Goal: Task Accomplishment & Management: Complete application form

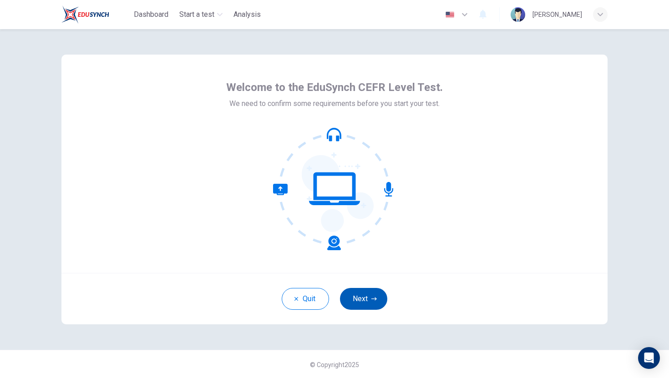
click at [365, 299] on button "Next" at bounding box center [363, 299] width 47 height 22
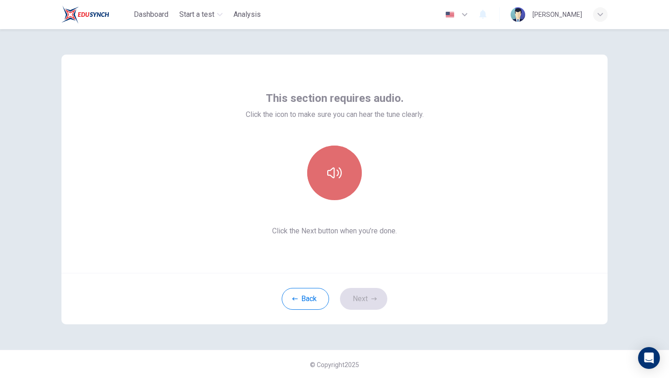
click at [336, 166] on icon "button" at bounding box center [334, 173] width 15 height 15
click at [342, 176] on button "button" at bounding box center [334, 173] width 55 height 55
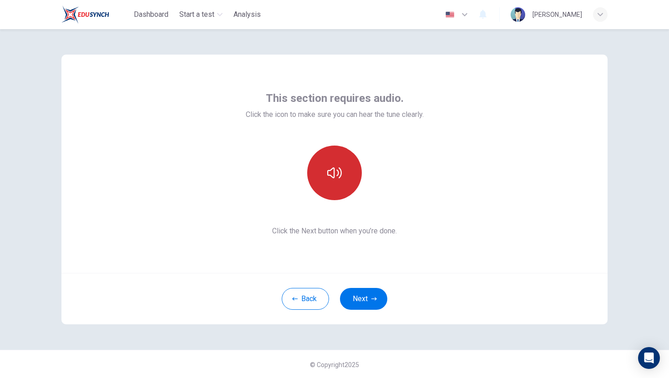
click at [343, 184] on button "button" at bounding box center [334, 173] width 55 height 55
click at [341, 176] on icon "button" at bounding box center [334, 173] width 15 height 15
click at [337, 177] on icon "button" at bounding box center [334, 173] width 15 height 15
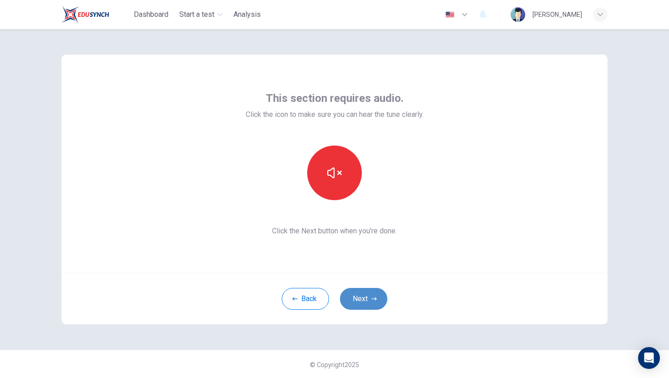
click at [370, 305] on button "Next" at bounding box center [363, 299] width 47 height 22
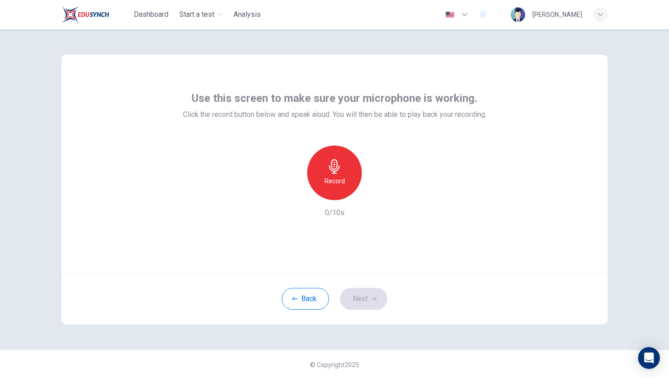
click at [334, 182] on h6 "Record" at bounding box center [334, 181] width 20 height 11
click at [367, 292] on button "Next" at bounding box center [363, 299] width 47 height 22
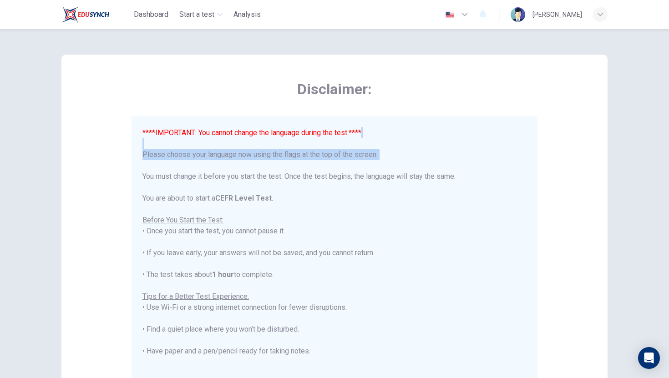
drag, startPoint x: 436, startPoint y: 143, endPoint x: 443, endPoint y: 162, distance: 20.2
click at [443, 162] on div "****IMPORTANT: You cannot change the language during the test.**** Please choos…" at bounding box center [334, 291] width 384 height 328
click at [535, 103] on div "Disclaimer: ****IMPORTANT: You cannot change the language during the test.**** …" at bounding box center [335, 230] width 406 height 300
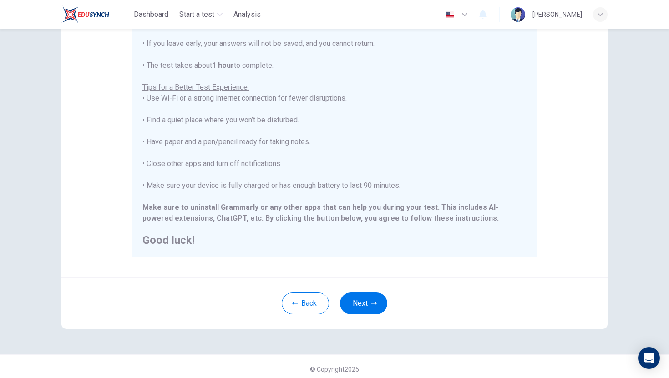
scroll to position [122, 0]
click at [375, 304] on icon "button" at bounding box center [373, 303] width 5 height 5
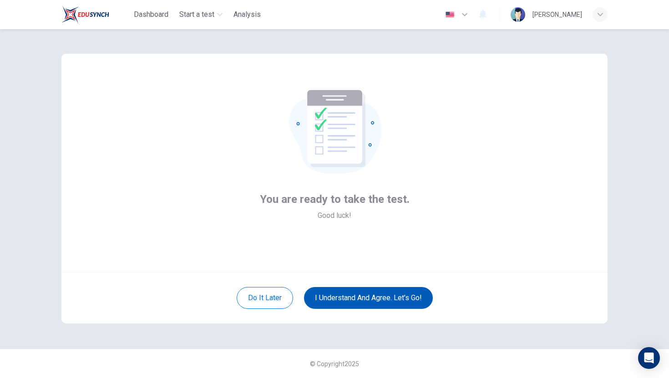
click at [378, 299] on button "I understand and agree. Let’s go!" at bounding box center [368, 298] width 129 height 22
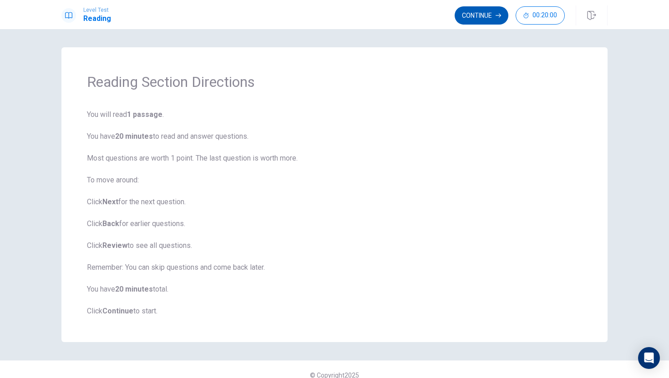
click at [486, 15] on button "Continue" at bounding box center [482, 15] width 54 height 18
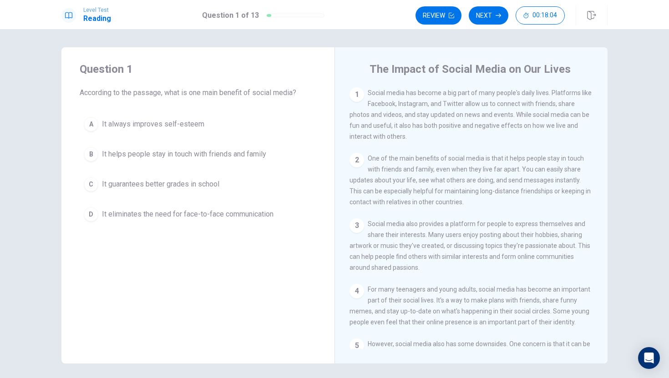
click at [202, 155] on span "It helps people stay in touch with friends and family" at bounding box center [184, 154] width 164 height 11
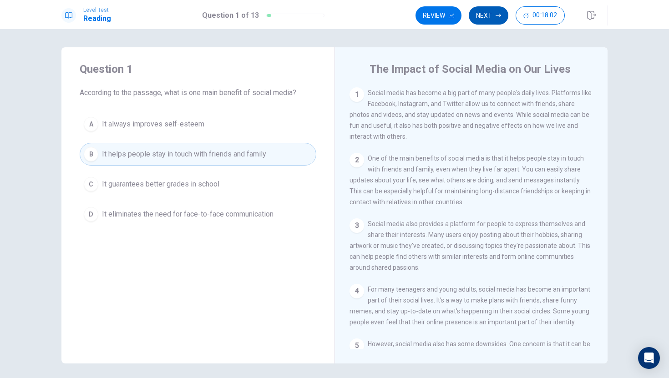
click at [488, 11] on button "Next" at bounding box center [489, 15] width 40 height 18
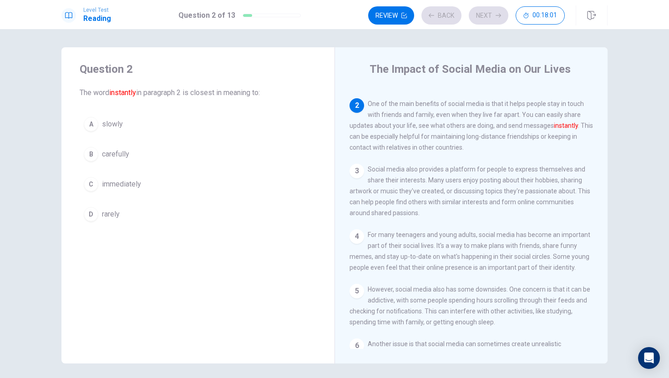
scroll to position [68, 0]
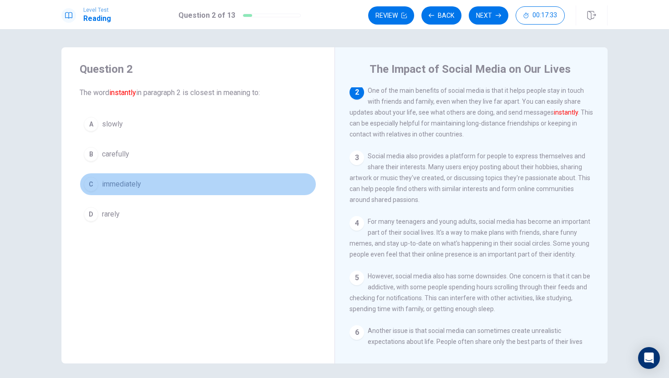
click at [125, 184] on span "immediately" at bounding box center [121, 184] width 39 height 11
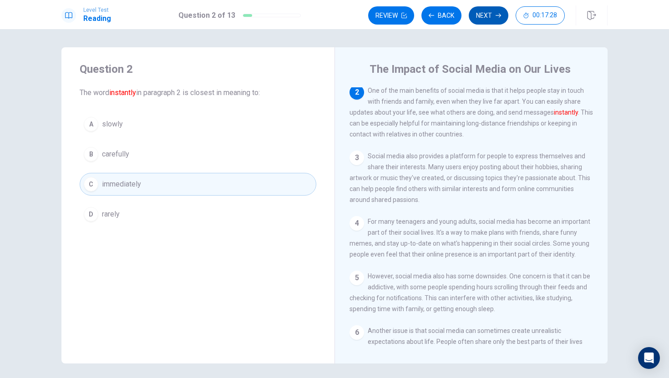
click at [497, 16] on icon "button" at bounding box center [498, 15] width 5 height 5
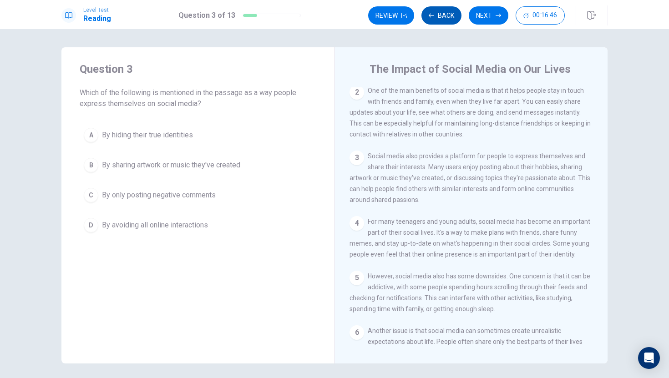
click at [441, 17] on button "Back" at bounding box center [441, 15] width 40 height 18
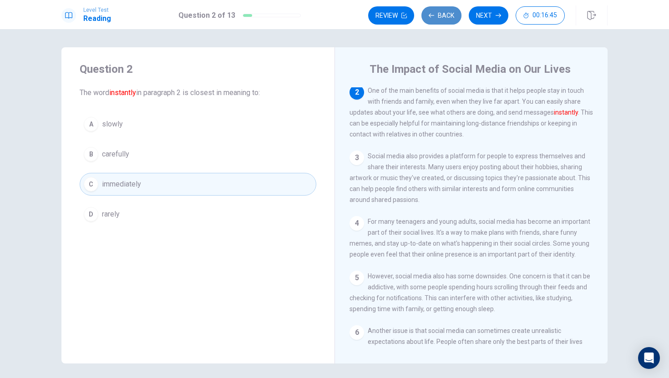
click at [441, 16] on button "Back" at bounding box center [441, 15] width 40 height 18
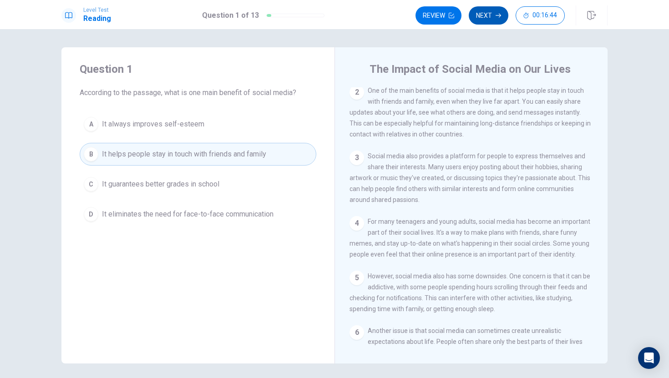
click at [487, 15] on button "Next" at bounding box center [489, 15] width 40 height 18
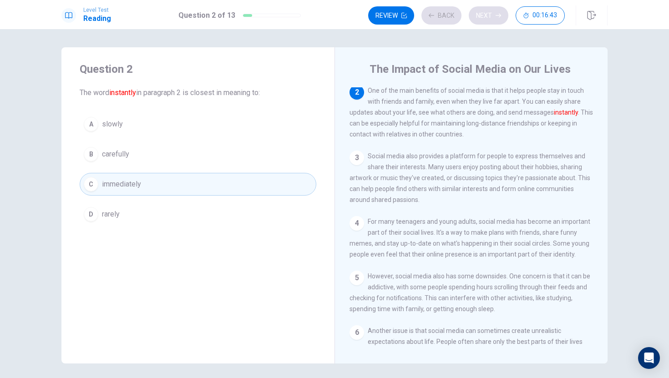
click at [487, 15] on div "Review Back Next 00:16:43" at bounding box center [466, 15] width 197 height 18
click at [486, 15] on button "Next" at bounding box center [489, 15] width 40 height 18
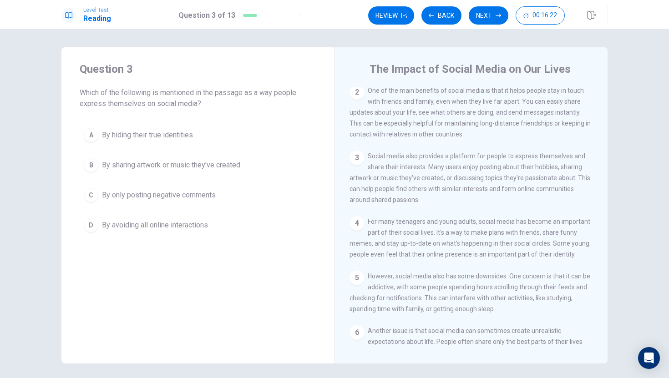
click at [350, 182] on span "Social media also provides a platform for people to express themselves and shar…" at bounding box center [470, 177] width 241 height 51
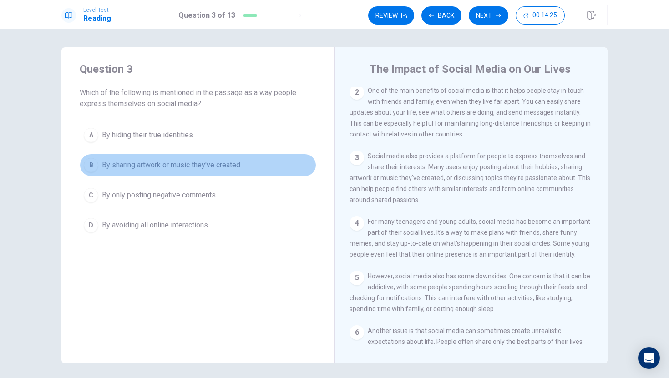
click at [210, 169] on span "By sharing artwork or music they've created" at bounding box center [171, 165] width 138 height 11
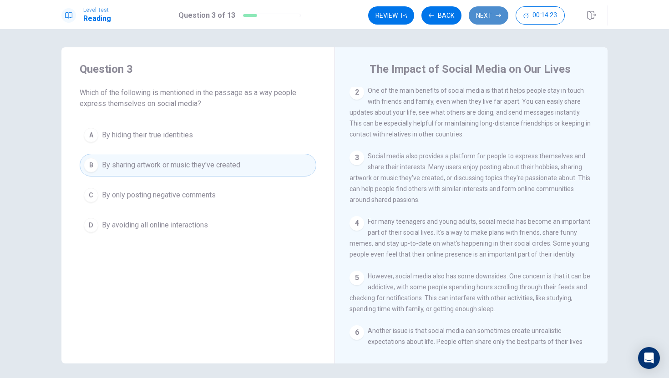
click at [491, 10] on button "Next" at bounding box center [489, 15] width 40 height 18
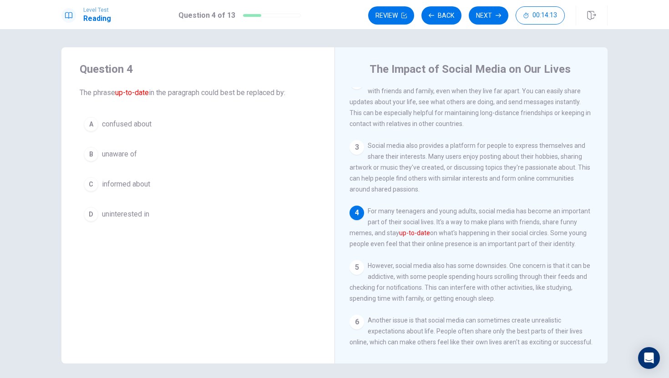
click at [117, 185] on span "informed about" at bounding box center [126, 184] width 48 height 11
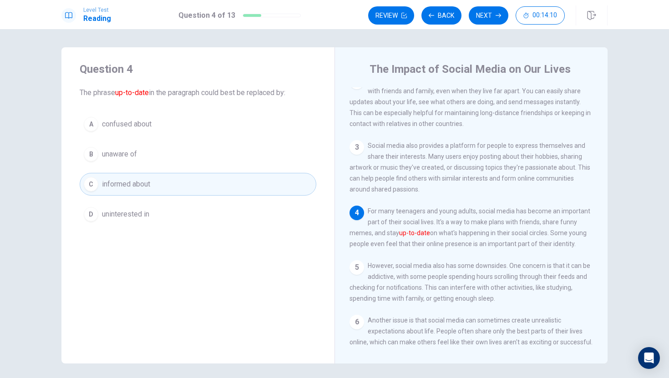
click at [226, 156] on button "B unaware of" at bounding box center [198, 154] width 237 height 23
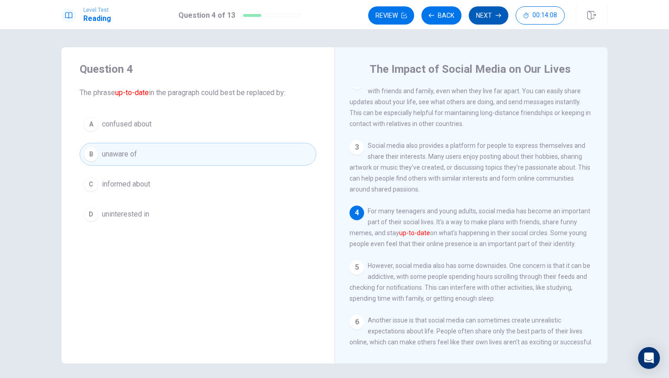
click at [491, 12] on button "Next" at bounding box center [489, 15] width 40 height 18
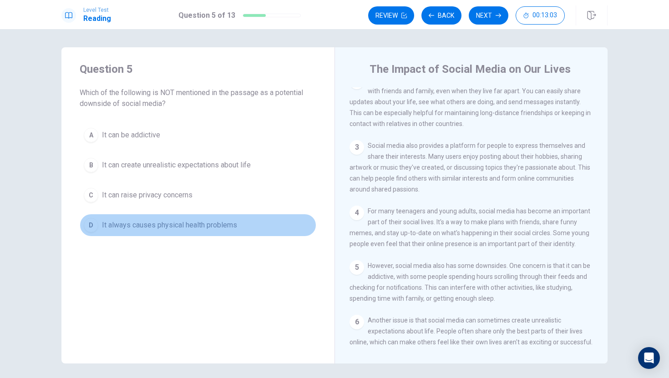
click at [104, 226] on span "It always causes physical health problems" at bounding box center [169, 225] width 135 height 11
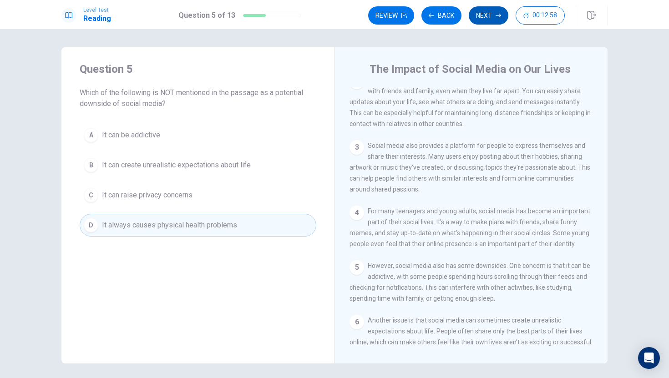
click at [489, 11] on button "Next" at bounding box center [489, 15] width 40 height 18
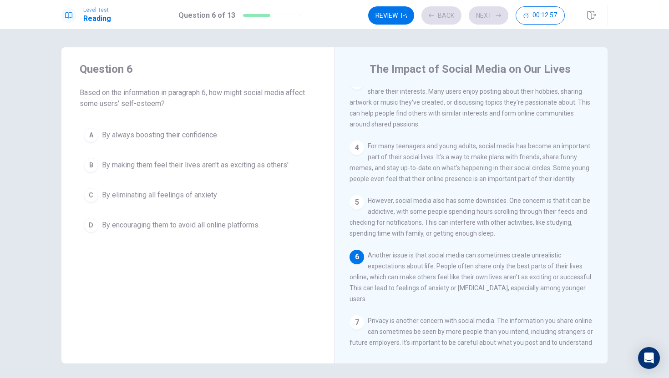
scroll to position [203, 0]
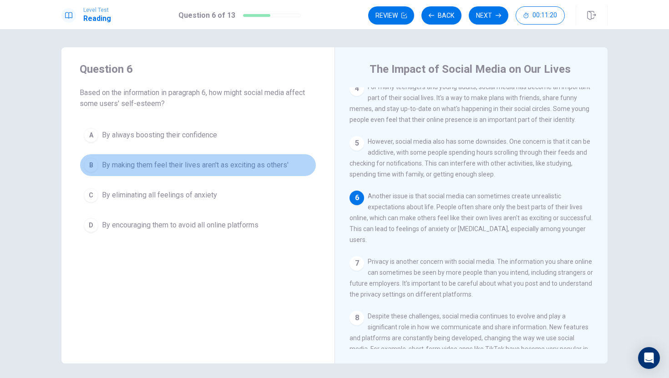
click at [232, 164] on span "By making them feel their lives aren't as exciting as others'" at bounding box center [195, 165] width 187 height 11
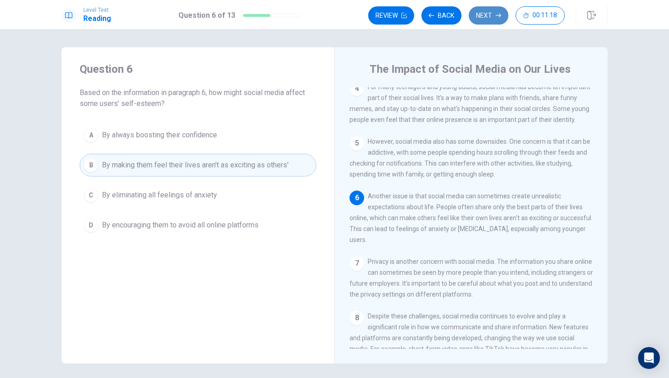
click at [482, 9] on button "Next" at bounding box center [489, 15] width 40 height 18
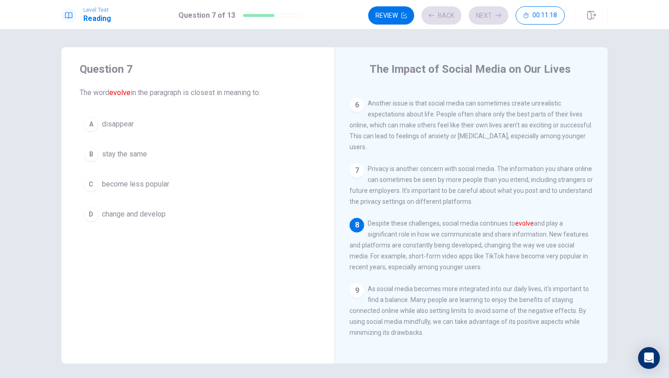
scroll to position [314, 0]
click at [126, 213] on span "change and develop" at bounding box center [134, 214] width 64 height 11
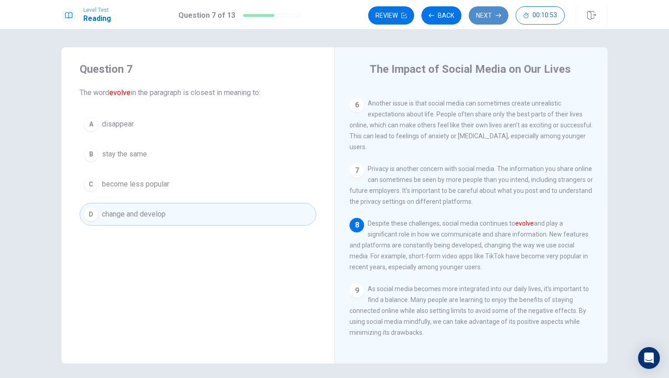
click at [491, 13] on button "Next" at bounding box center [489, 15] width 40 height 18
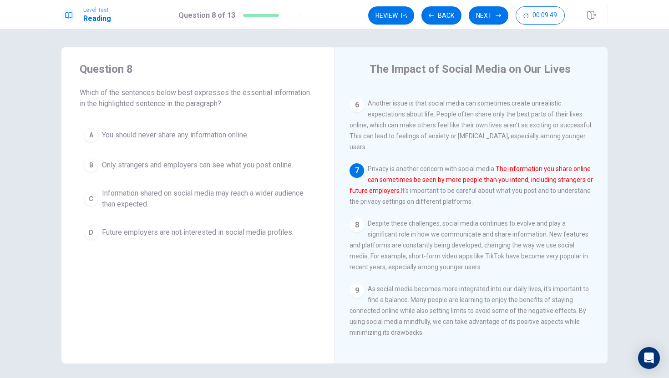
click at [226, 193] on span "Information shared on social media may reach a wider audience than expected." at bounding box center [207, 199] width 210 height 22
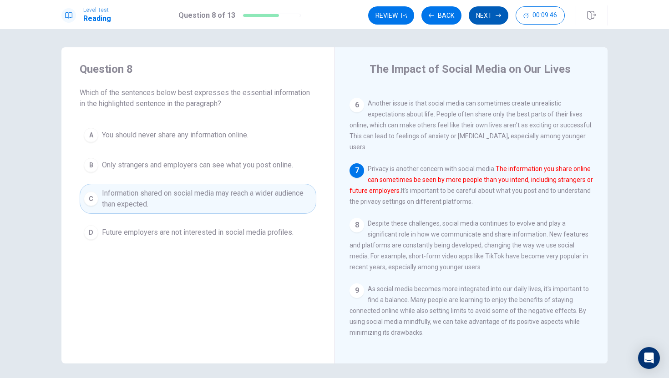
click at [484, 15] on button "Next" at bounding box center [489, 15] width 40 height 18
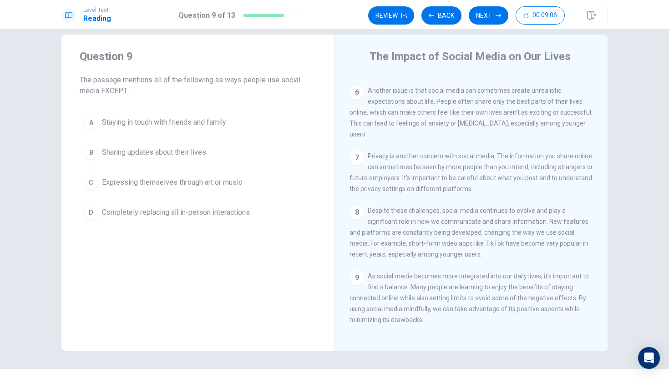
scroll to position [0, 0]
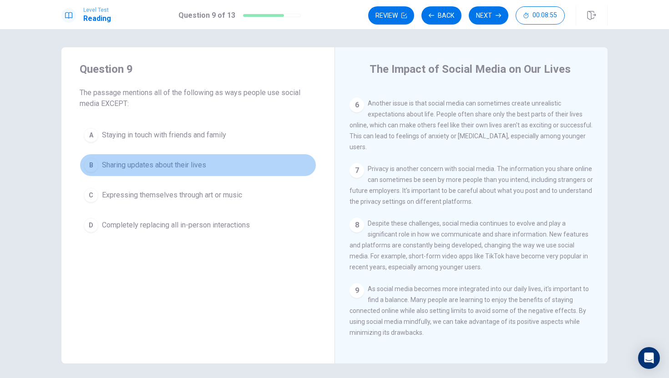
click at [170, 166] on span "Sharing updates about their lives" at bounding box center [154, 165] width 104 height 11
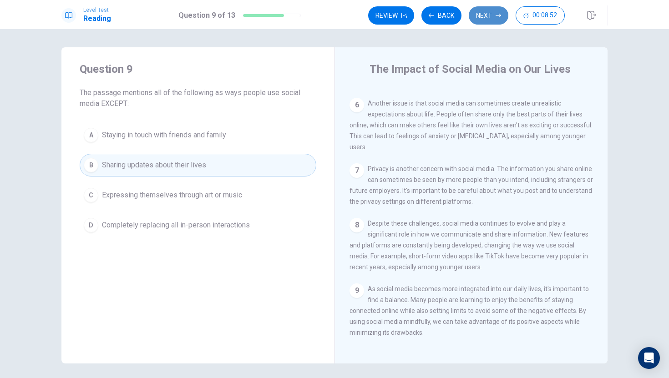
click at [490, 12] on button "Next" at bounding box center [489, 15] width 40 height 18
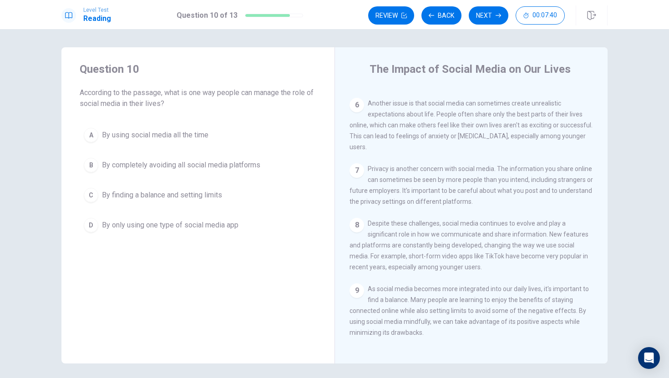
click at [202, 195] on span "By finding a balance and setting limits" at bounding box center [162, 195] width 120 height 11
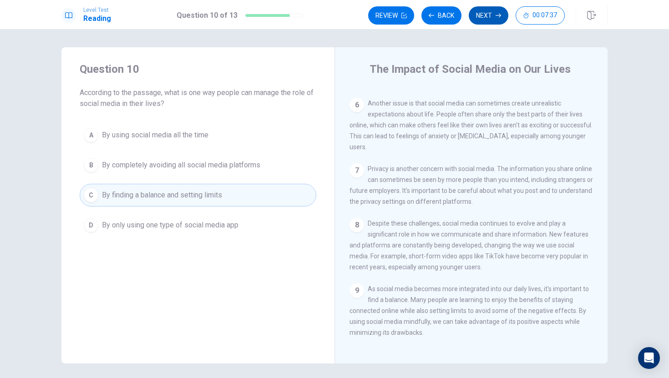
click at [489, 13] on button "Next" at bounding box center [489, 15] width 40 height 18
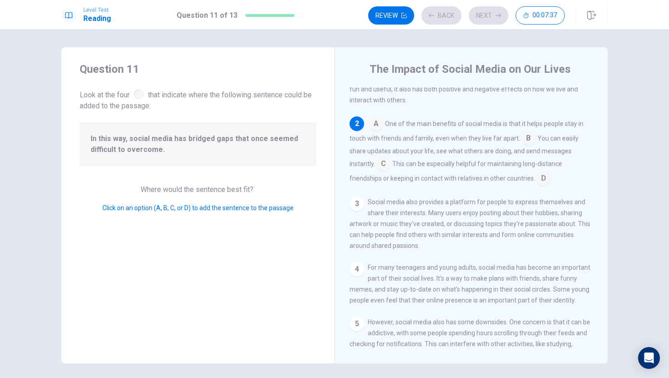
scroll to position [68, 0]
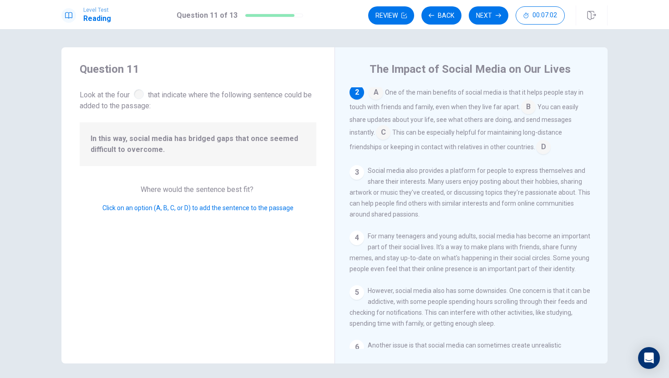
click at [547, 147] on input at bounding box center [543, 148] width 15 height 15
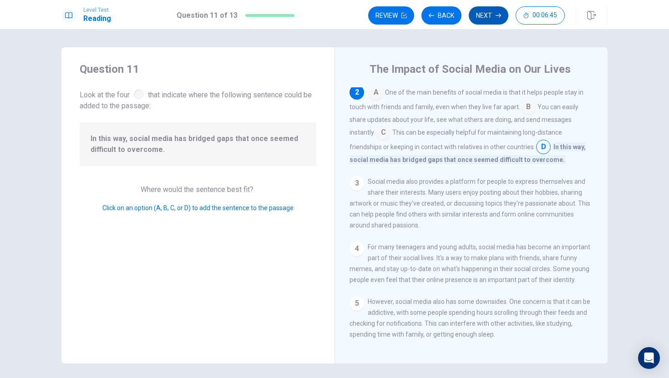
click at [489, 19] on button "Next" at bounding box center [489, 15] width 40 height 18
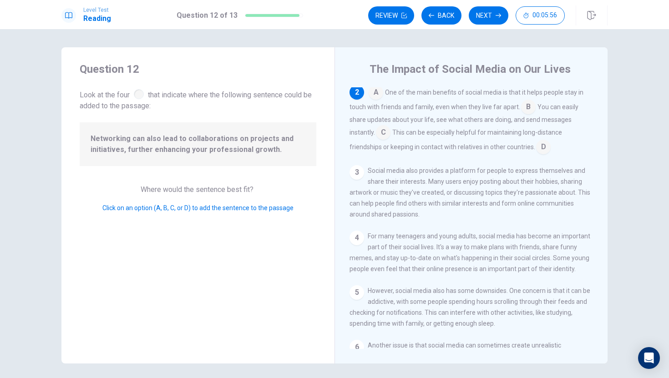
click at [527, 110] on input at bounding box center [528, 108] width 15 height 15
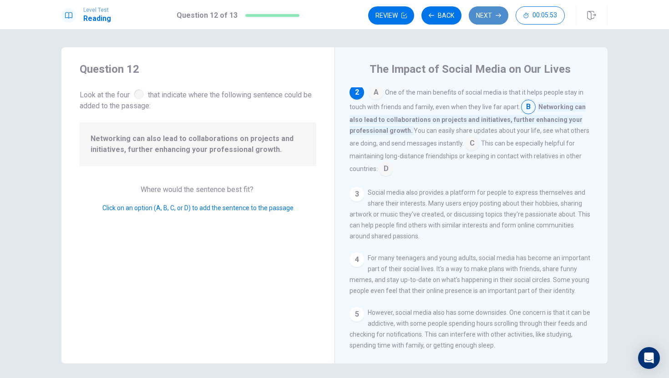
click at [491, 10] on button "Next" at bounding box center [489, 15] width 40 height 18
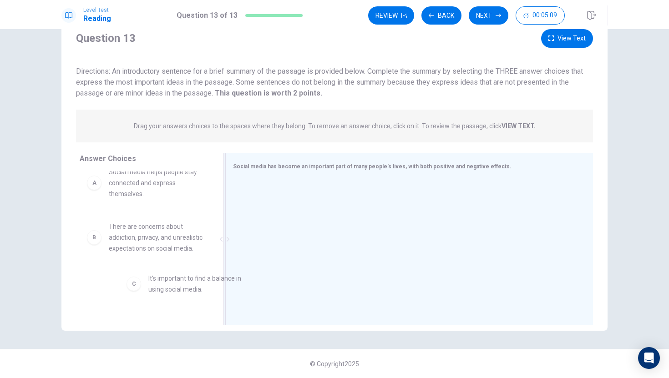
scroll to position [13, 0]
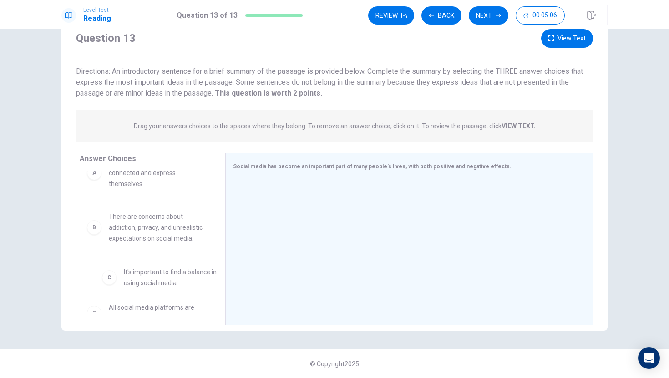
drag, startPoint x: 143, startPoint y: 302, endPoint x: 142, endPoint y: 279, distance: 22.8
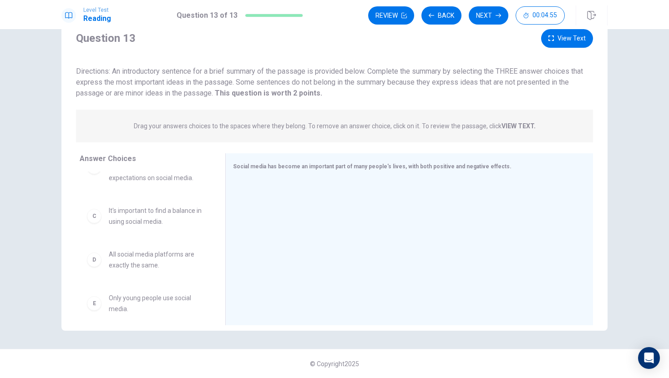
scroll to position [96, 0]
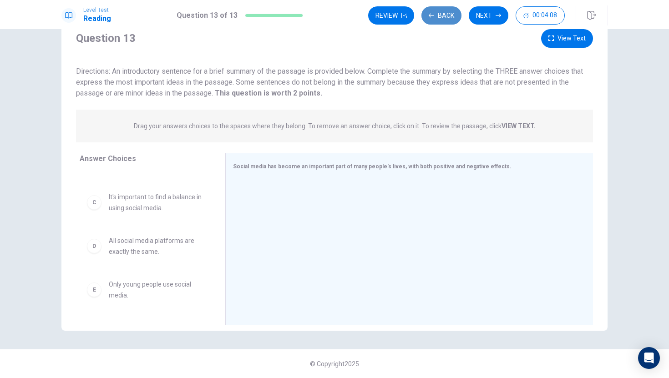
click at [435, 12] on button "Back" at bounding box center [441, 15] width 40 height 18
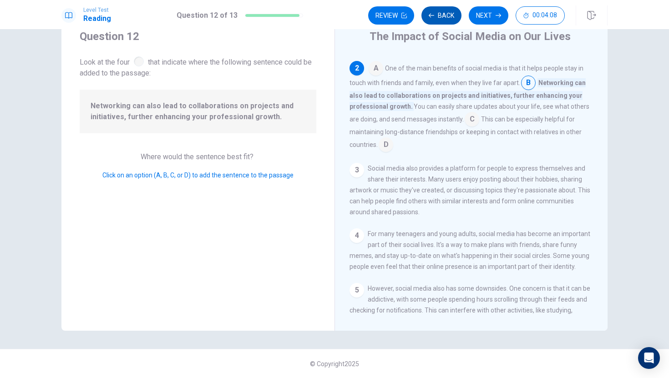
scroll to position [68, 0]
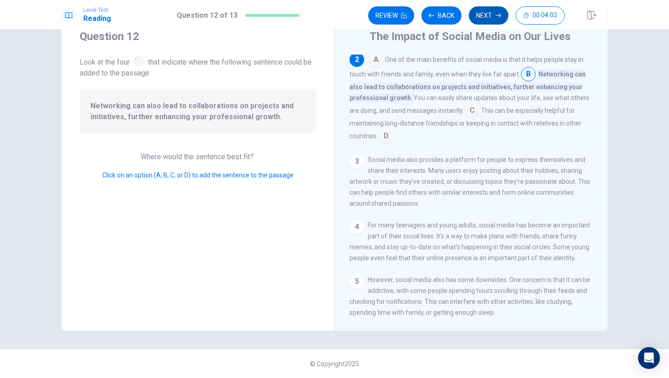
click at [502, 15] on button "Next" at bounding box center [489, 15] width 40 height 18
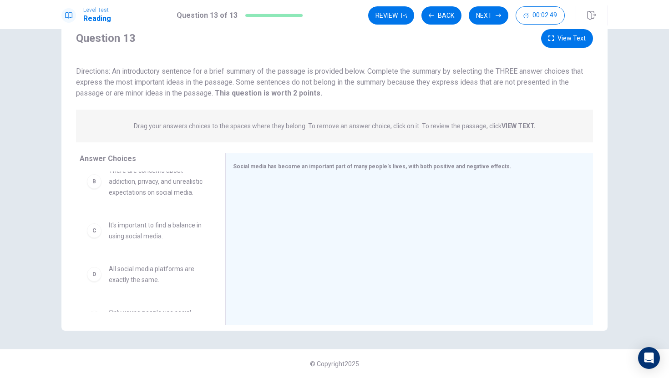
scroll to position [70, 0]
drag, startPoint x: 145, startPoint y: 228, endPoint x: 292, endPoint y: 191, distance: 151.7
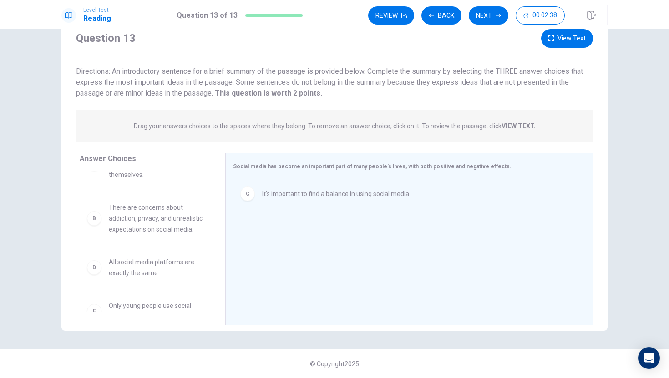
scroll to position [26, 0]
drag, startPoint x: 171, startPoint y: 231, endPoint x: 184, endPoint y: 220, distance: 17.5
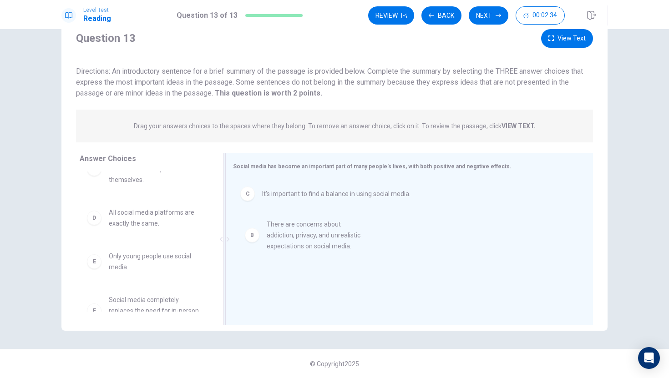
drag, startPoint x: 157, startPoint y: 230, endPoint x: 321, endPoint y: 241, distance: 164.2
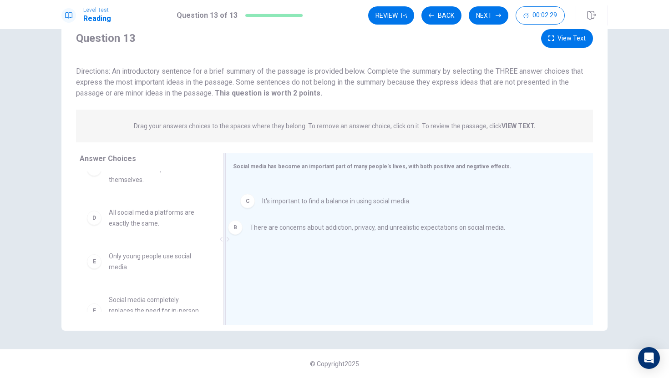
drag, startPoint x: 255, startPoint y: 194, endPoint x: 247, endPoint y: 228, distance: 35.1
drag, startPoint x: 252, startPoint y: 194, endPoint x: 259, endPoint y: 229, distance: 35.3
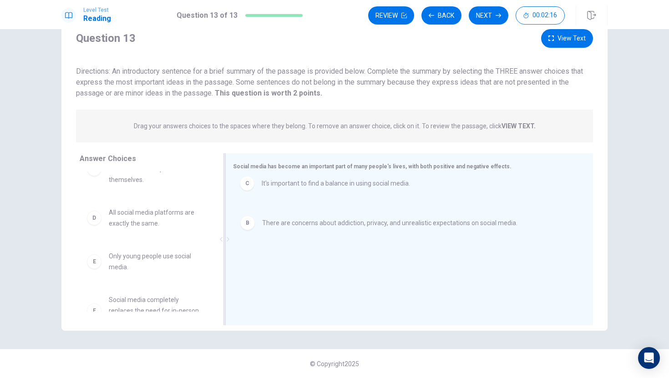
drag, startPoint x: 246, startPoint y: 231, endPoint x: 247, endPoint y: 181, distance: 49.6
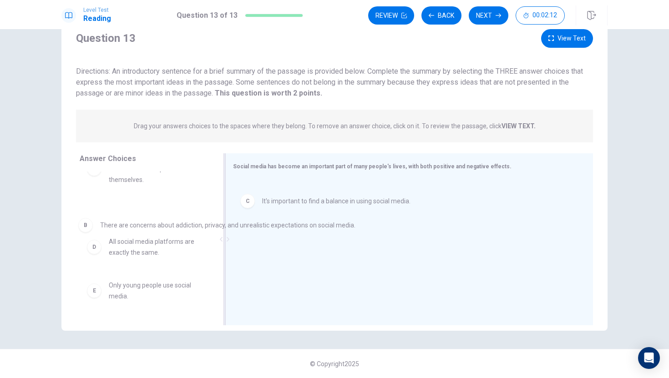
drag, startPoint x: 251, startPoint y: 193, endPoint x: 79, endPoint y: 222, distance: 175.0
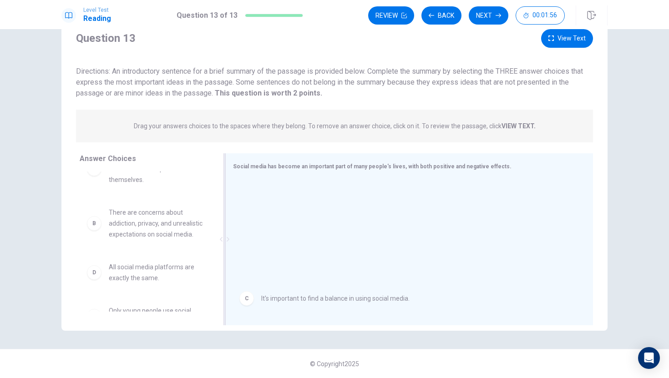
drag, startPoint x: 251, startPoint y: 199, endPoint x: 249, endPoint y: 306, distance: 106.5
drag, startPoint x: 244, startPoint y: 193, endPoint x: 250, endPoint y: 196, distance: 5.9
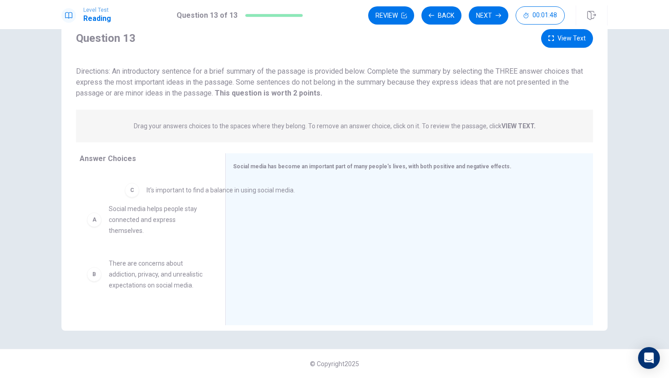
scroll to position [0, 0]
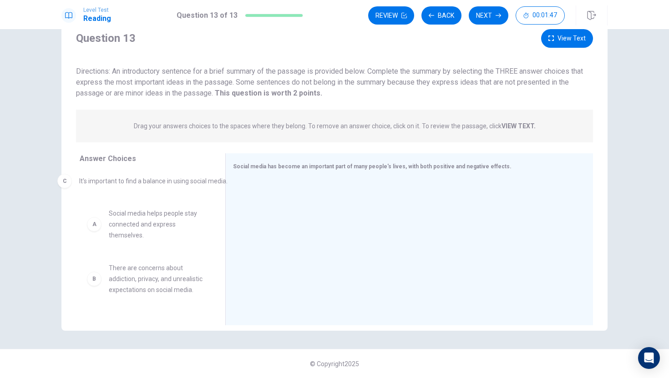
drag, startPoint x: 250, startPoint y: 196, endPoint x: 57, endPoint y: 181, distance: 193.6
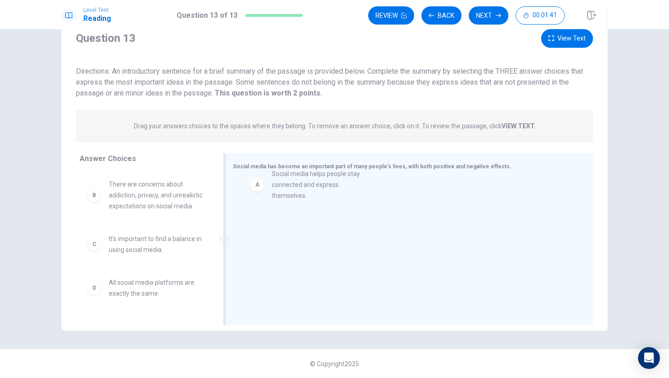
drag, startPoint x: 114, startPoint y: 193, endPoint x: 279, endPoint y: 182, distance: 166.1
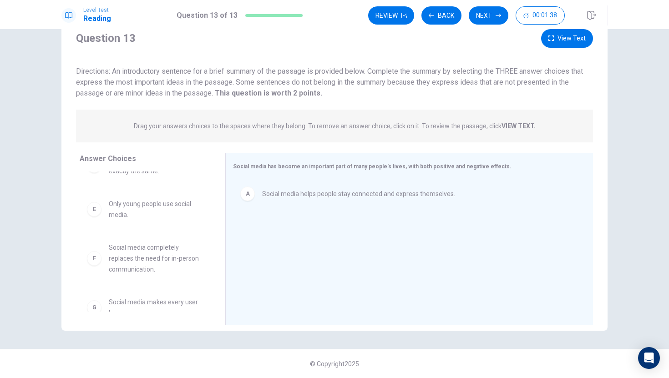
scroll to position [137, 0]
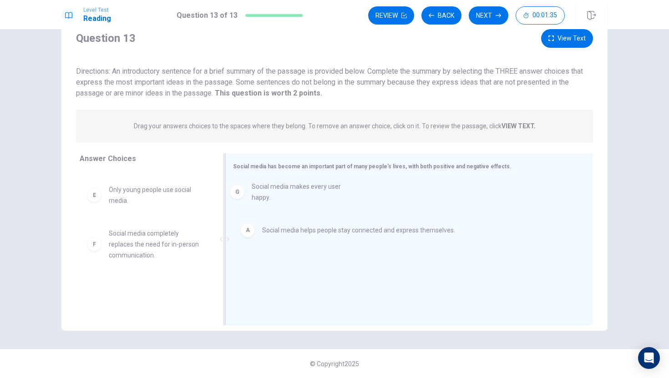
drag, startPoint x: 115, startPoint y: 294, endPoint x: 262, endPoint y: 193, distance: 178.9
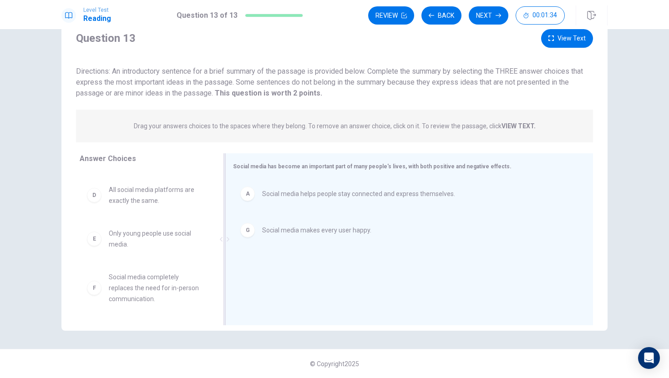
scroll to position [93, 0]
drag, startPoint x: 256, startPoint y: 228, endPoint x: 116, endPoint y: 273, distance: 147.4
drag, startPoint x: 256, startPoint y: 236, endPoint x: 171, endPoint y: 267, distance: 90.1
drag, startPoint x: 260, startPoint y: 230, endPoint x: 118, endPoint y: 291, distance: 154.5
drag, startPoint x: 306, startPoint y: 230, endPoint x: 129, endPoint y: 289, distance: 186.5
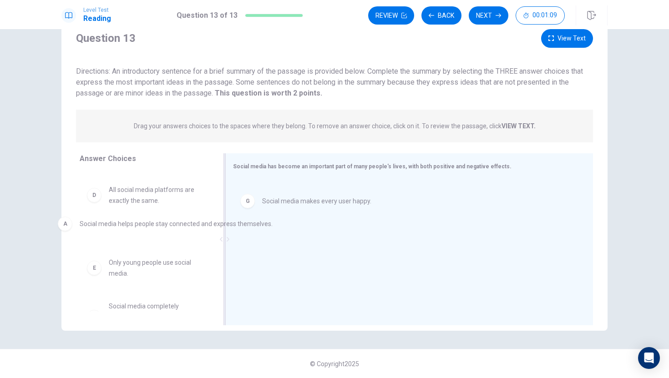
drag, startPoint x: 255, startPoint y: 195, endPoint x: 69, endPoint y: 225, distance: 188.1
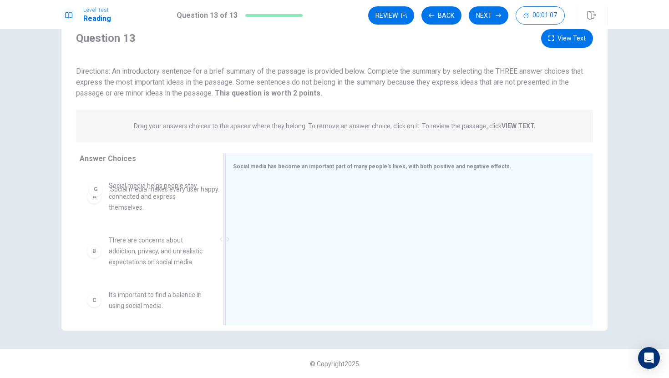
scroll to position [0, 0]
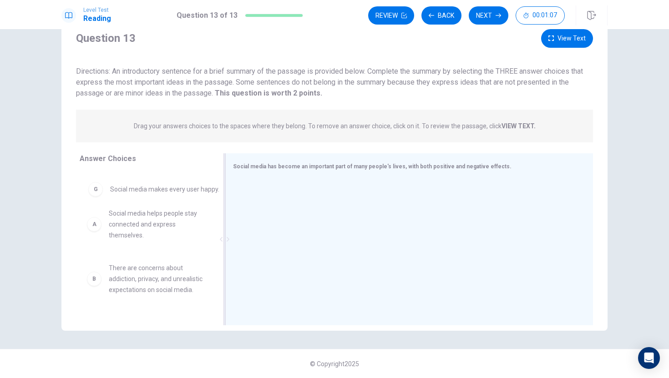
drag, startPoint x: 251, startPoint y: 193, endPoint x: 97, endPoint y: 188, distance: 153.4
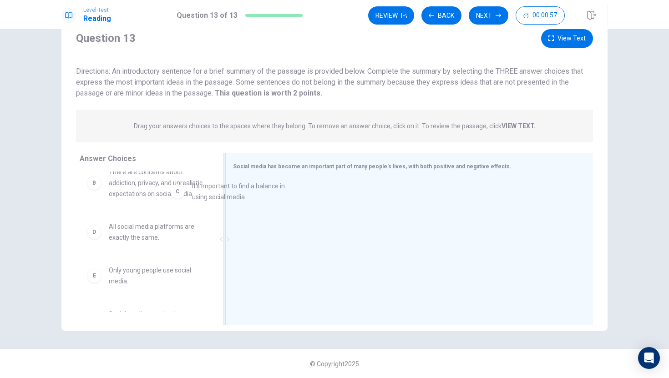
scroll to position [63, 0]
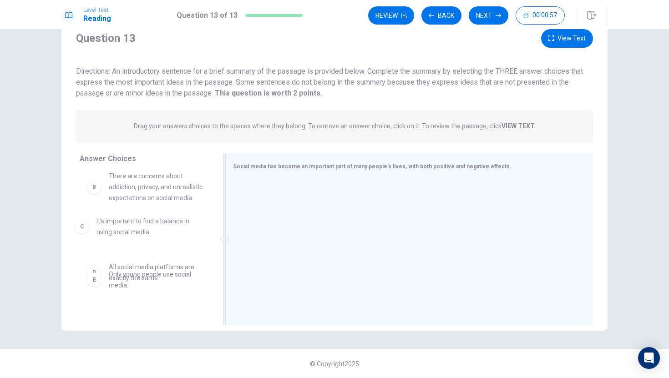
drag, startPoint x: 147, startPoint y: 231, endPoint x: 138, endPoint y: 225, distance: 11.0
drag, startPoint x: 149, startPoint y: 182, endPoint x: 181, endPoint y: 179, distance: 32.0
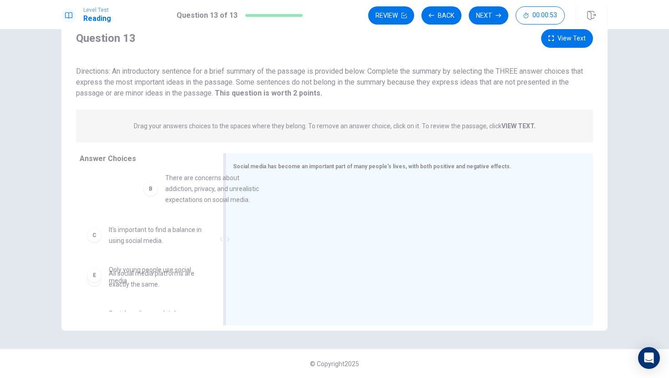
scroll to position [54, 0]
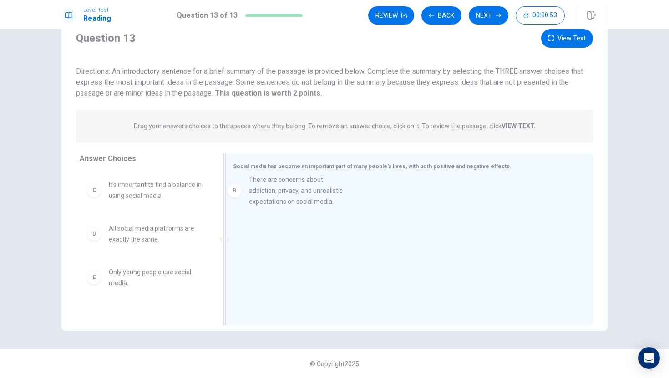
drag, startPoint x: 158, startPoint y: 192, endPoint x: 308, endPoint y: 192, distance: 149.3
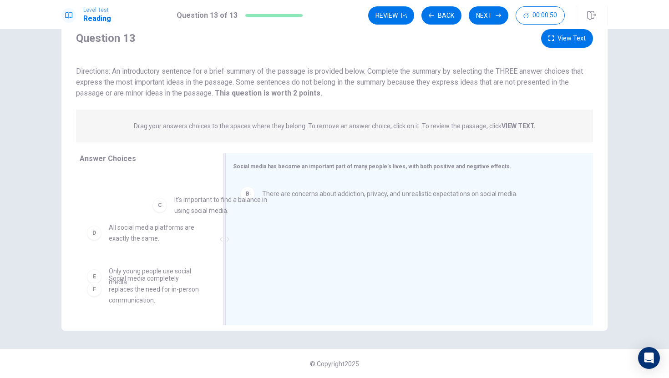
scroll to position [47, 0]
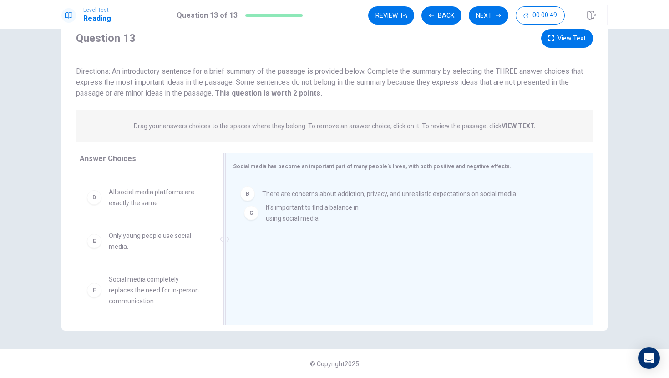
drag, startPoint x: 137, startPoint y: 190, endPoint x: 292, endPoint y: 213, distance: 156.9
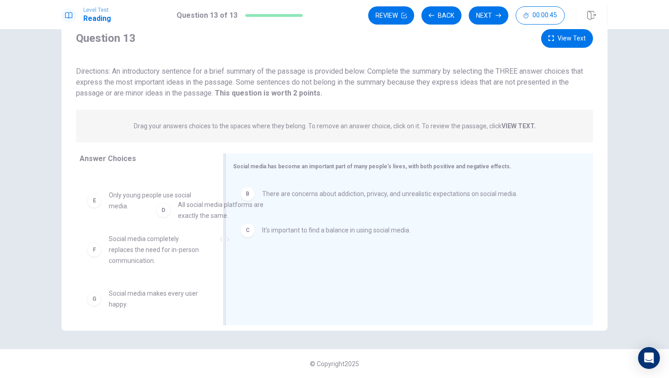
scroll to position [42, 0]
drag, startPoint x: 137, startPoint y: 198, endPoint x: 295, endPoint y: 253, distance: 168.0
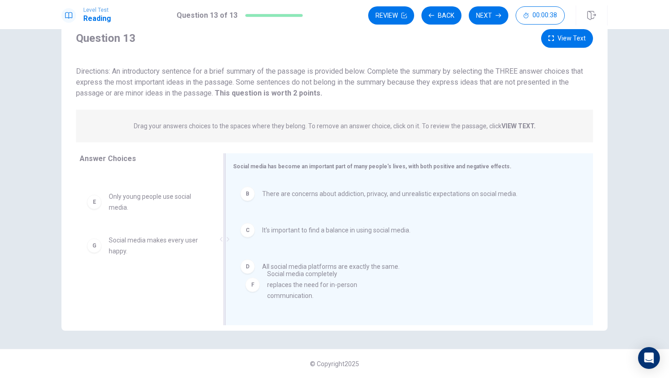
drag, startPoint x: 136, startPoint y: 258, endPoint x: 298, endPoint y: 291, distance: 165.5
drag, startPoint x: 135, startPoint y: 253, endPoint x: 289, endPoint y: 303, distance: 162.2
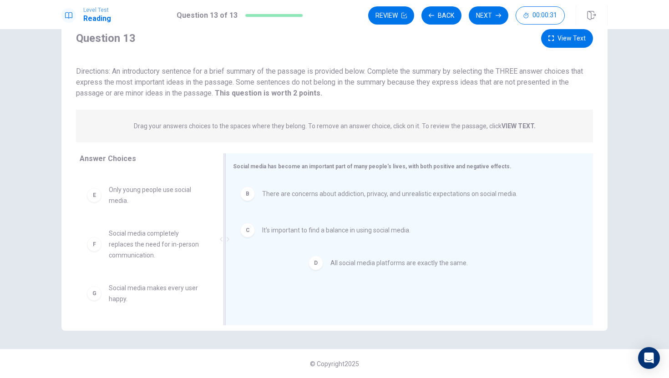
scroll to position [49, 0]
drag, startPoint x: 260, startPoint y: 271, endPoint x: 248, endPoint y: 264, distance: 13.8
click at [483, 10] on button "Next" at bounding box center [489, 15] width 40 height 18
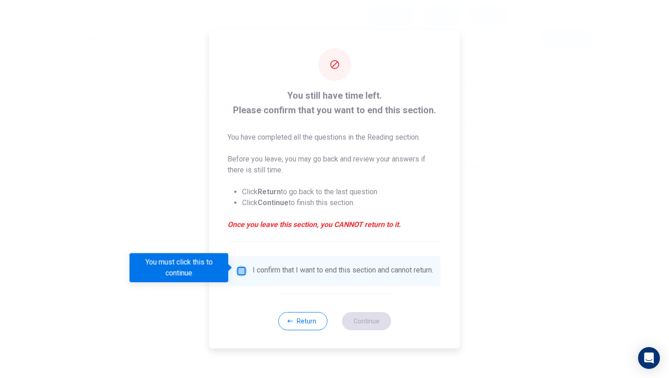
click at [239, 271] on input "You must click this to continue" at bounding box center [241, 271] width 11 height 11
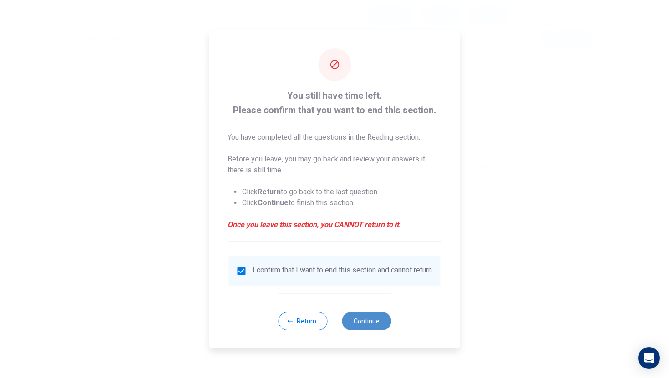
click at [367, 326] on button "Continue" at bounding box center [366, 321] width 49 height 18
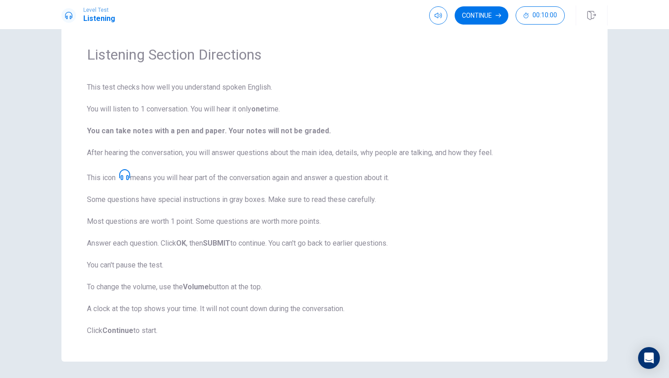
scroll to position [0, 0]
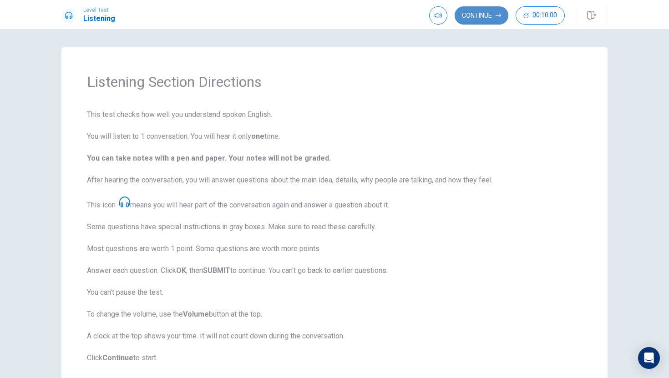
click at [482, 16] on button "Continue" at bounding box center [482, 15] width 54 height 18
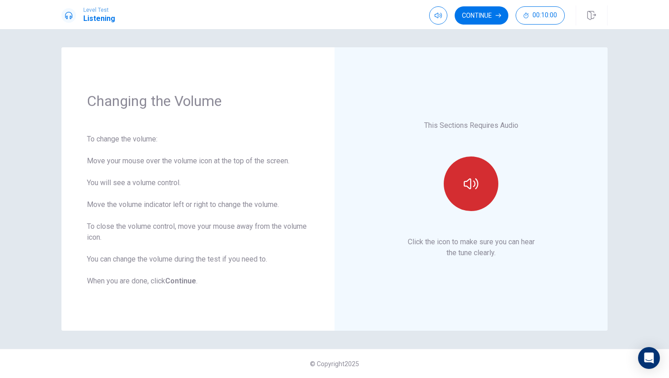
click at [474, 177] on icon "button" at bounding box center [471, 184] width 15 height 15
click at [471, 191] on button "button" at bounding box center [471, 184] width 55 height 55
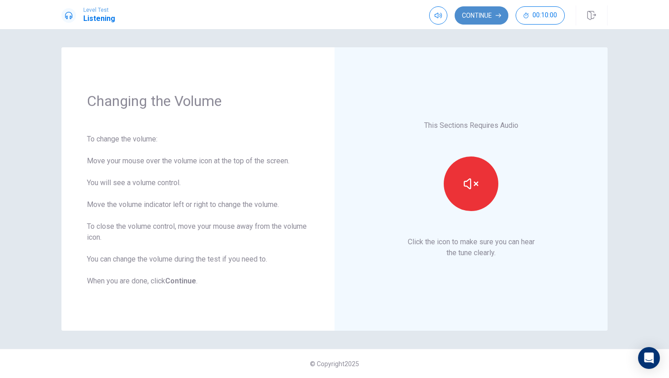
click at [482, 12] on button "Continue" at bounding box center [482, 15] width 54 height 18
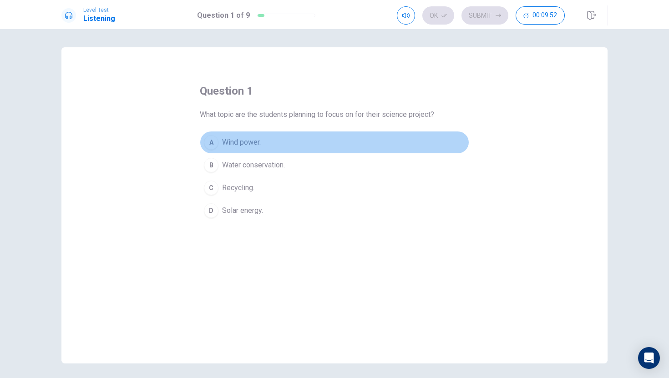
click at [211, 138] on div "A" at bounding box center [211, 142] width 15 height 15
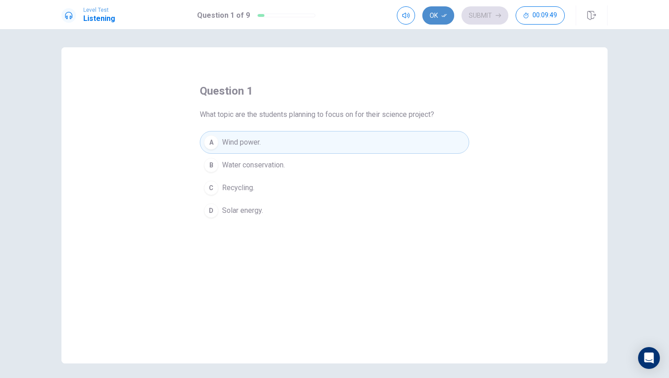
click at [441, 18] on button "Ok" at bounding box center [438, 15] width 32 height 18
click at [484, 19] on button "Submit" at bounding box center [484, 15] width 47 height 18
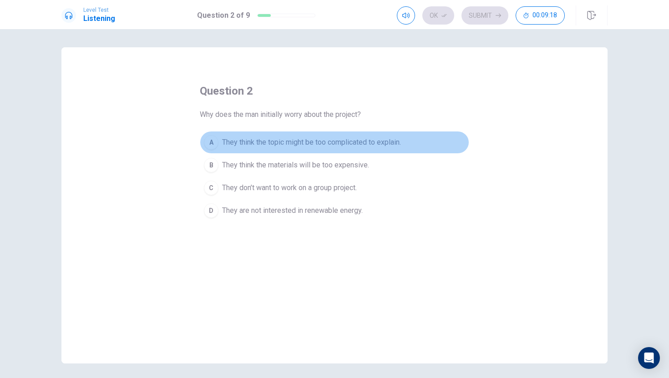
click at [216, 145] on div "A" at bounding box center [211, 142] width 15 height 15
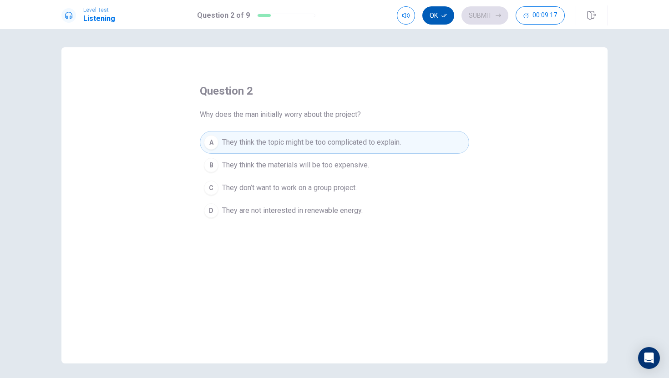
click at [432, 12] on button "Ok" at bounding box center [438, 15] width 32 height 18
click at [489, 17] on button "Submit" at bounding box center [484, 15] width 47 height 18
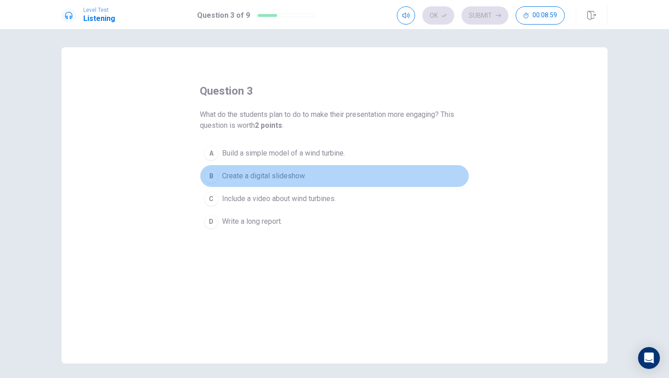
click at [217, 176] on div "B" at bounding box center [211, 176] width 15 height 15
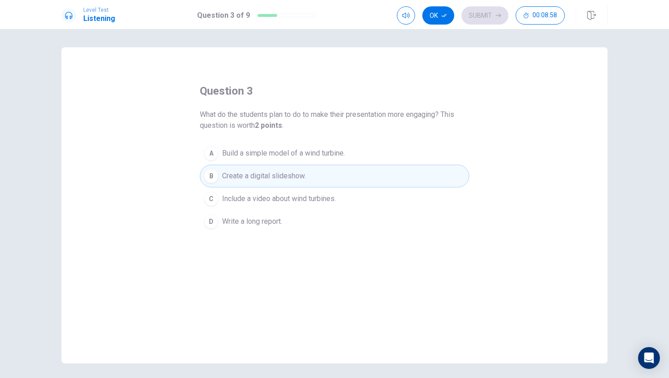
click at [217, 193] on button "C Include a video about wind turbines." at bounding box center [334, 199] width 269 height 23
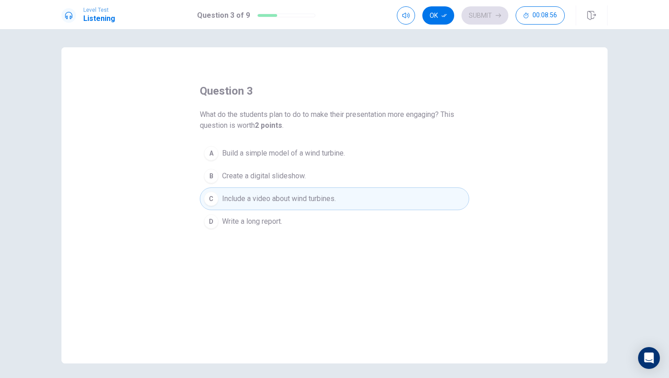
click at [279, 248] on div "question 3 What do the students plan to do to make their presentation more enga…" at bounding box center [334, 205] width 546 height 316
click at [440, 23] on button "Ok" at bounding box center [438, 15] width 32 height 18
click at [477, 18] on button "Submit" at bounding box center [484, 15] width 47 height 18
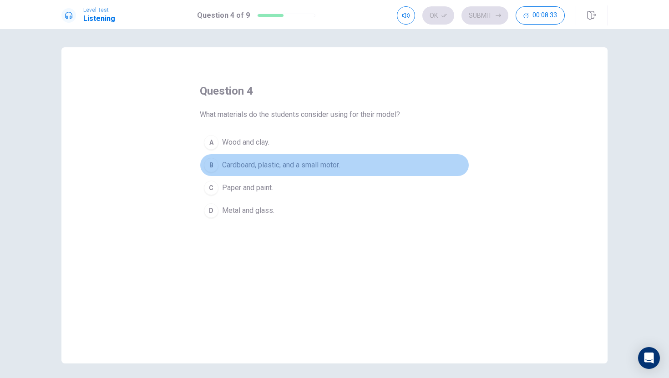
click at [217, 165] on div "B" at bounding box center [211, 165] width 15 height 15
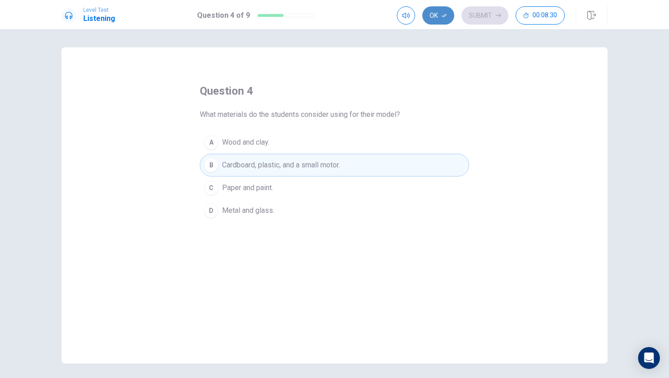
click at [438, 12] on button "Ok" at bounding box center [438, 15] width 32 height 18
click at [489, 13] on button "Submit" at bounding box center [484, 15] width 47 height 18
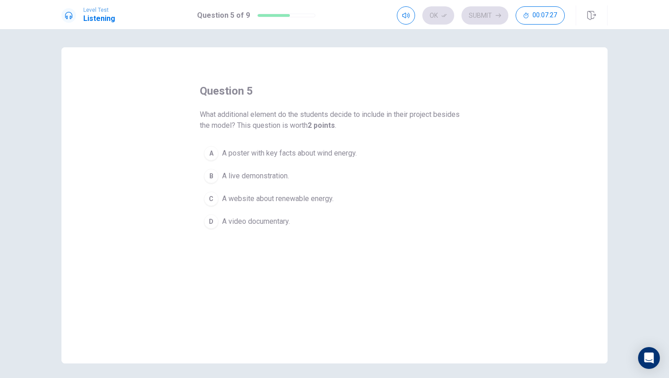
click at [237, 195] on span "A website about renewable energy." at bounding box center [278, 198] width 112 height 11
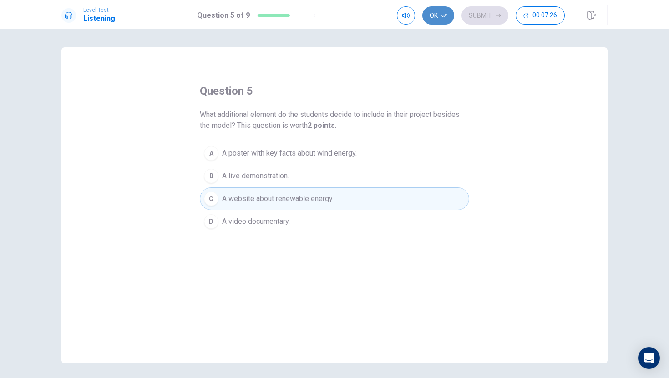
click at [442, 19] on button "Ok" at bounding box center [438, 15] width 32 height 18
click at [491, 11] on button "Submit" at bounding box center [484, 15] width 47 height 18
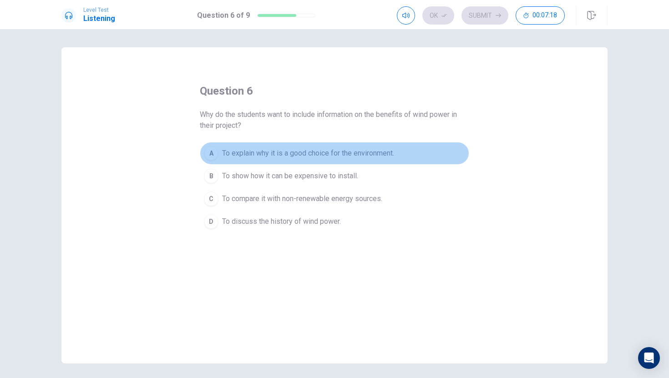
click at [273, 155] on span "To explain why it is a good choice for the environment." at bounding box center [308, 153] width 172 height 11
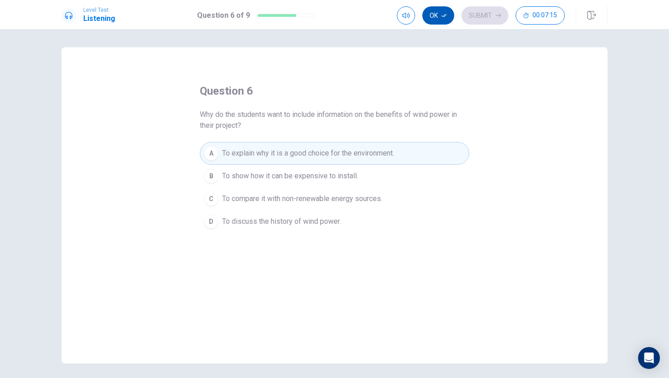
click at [446, 13] on icon "button" at bounding box center [443, 15] width 5 height 5
click at [483, 10] on button "Submit" at bounding box center [484, 15] width 47 height 18
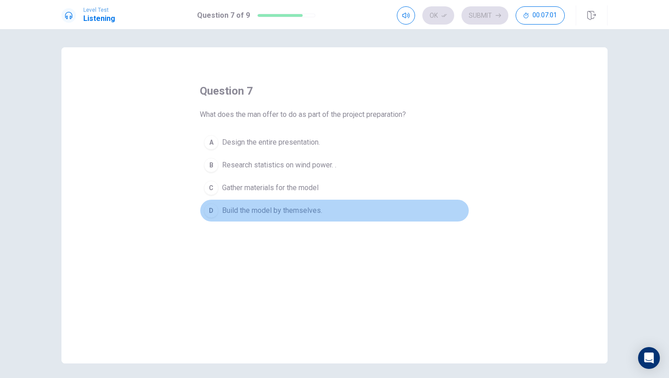
click at [265, 213] on span "Build the model by themselves." at bounding box center [272, 210] width 100 height 11
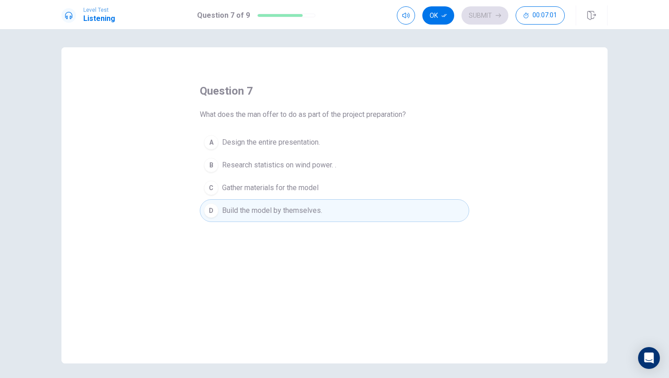
drag, startPoint x: 265, startPoint y: 213, endPoint x: 362, endPoint y: 176, distance: 103.3
click at [361, 176] on div "A Design the entire presentation. B Research statistics on wind power. . C Gath…" at bounding box center [334, 176] width 269 height 91
click at [445, 11] on button "Ok" at bounding box center [438, 15] width 32 height 18
click at [476, 9] on button "Submit" at bounding box center [484, 15] width 47 height 18
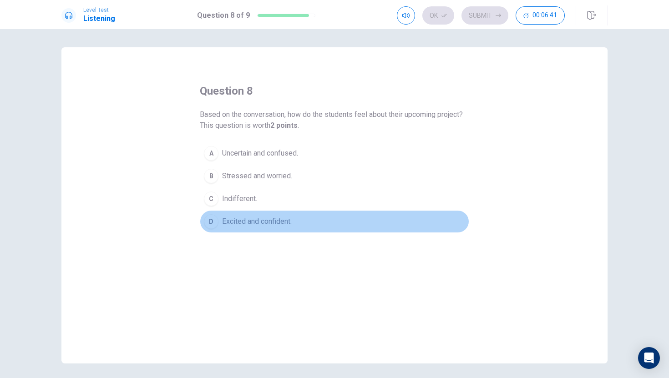
click at [212, 222] on div "D" at bounding box center [211, 221] width 15 height 15
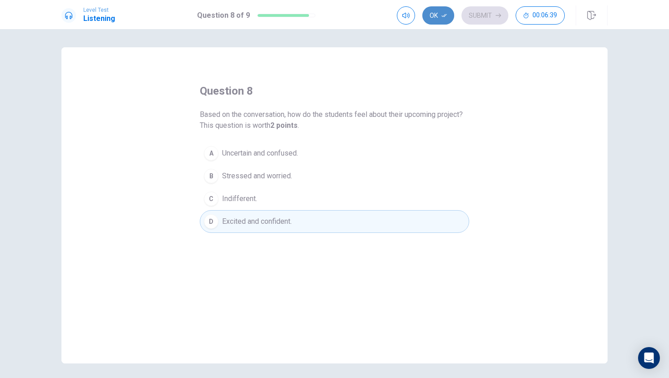
click at [439, 21] on button "Ok" at bounding box center [438, 15] width 32 height 18
click at [480, 14] on button "Submit" at bounding box center [484, 15] width 47 height 18
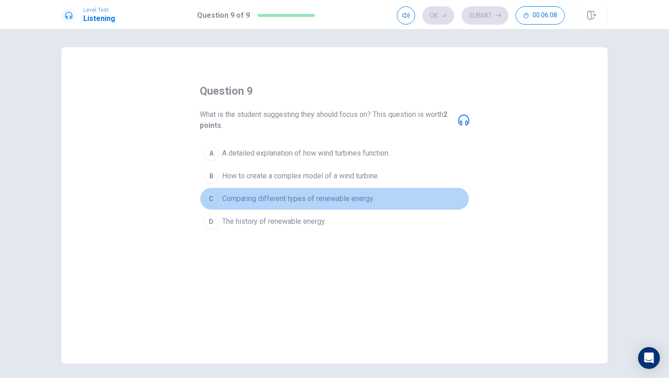
click at [239, 200] on span "Comparing different types of renewable energy." at bounding box center [298, 198] width 152 height 11
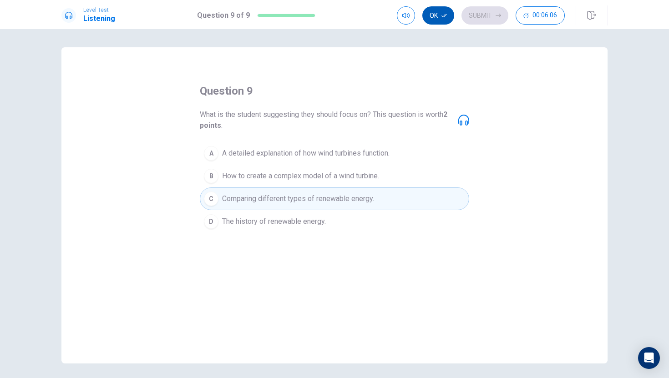
click at [443, 20] on button "Ok" at bounding box center [438, 15] width 32 height 18
click at [477, 10] on button "Submit" at bounding box center [484, 15] width 47 height 18
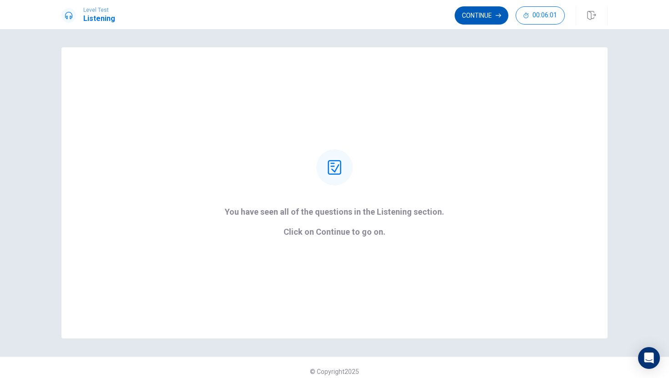
click at [479, 15] on button "Continue" at bounding box center [482, 15] width 54 height 18
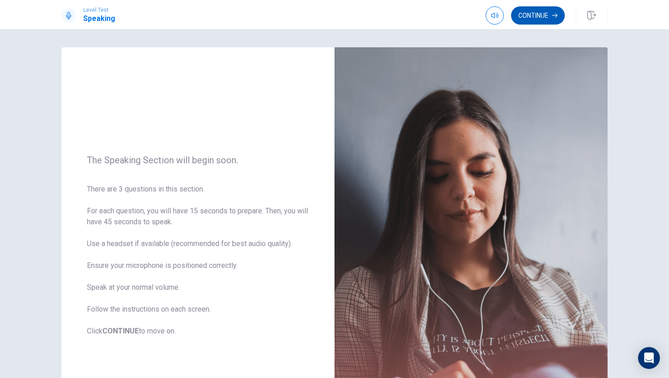
click at [543, 11] on button "Continue" at bounding box center [538, 15] width 54 height 18
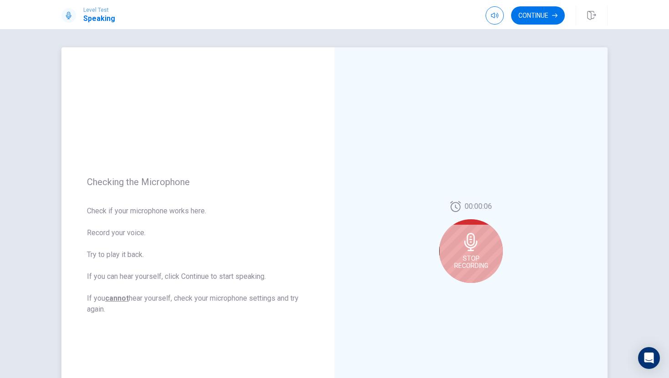
click at [489, 142] on div "00:00:06 Stop Recording" at bounding box center [471, 245] width 273 height 397
click at [472, 248] on icon at bounding box center [470, 242] width 13 height 18
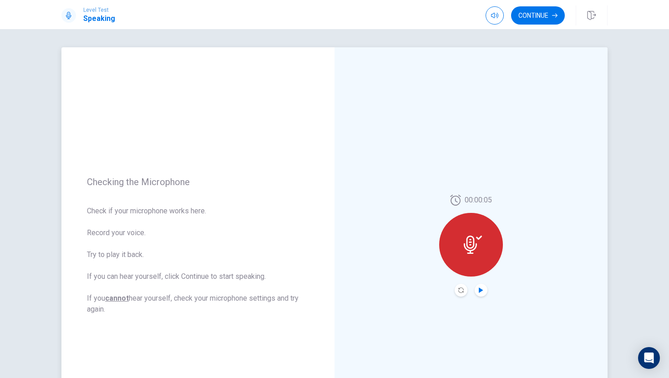
click at [481, 288] on icon "Play Audio" at bounding box center [480, 290] width 5 height 5
click at [468, 262] on div at bounding box center [471, 245] width 64 height 64
click at [542, 10] on button "Continue" at bounding box center [538, 15] width 54 height 18
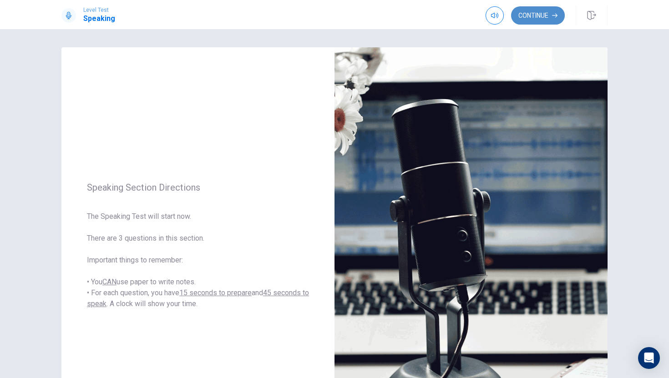
click at [534, 14] on button "Continue" at bounding box center [538, 15] width 54 height 18
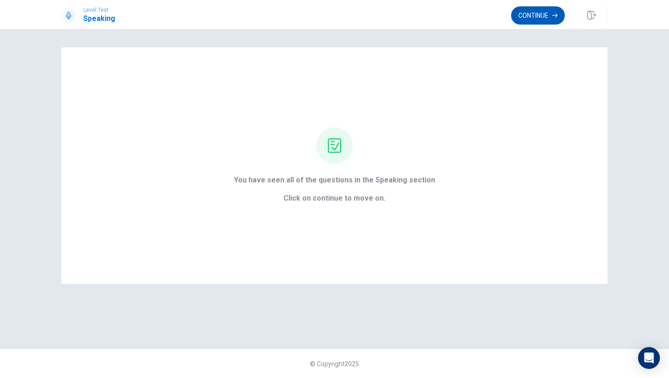
click at [553, 13] on icon "button" at bounding box center [554, 15] width 5 height 5
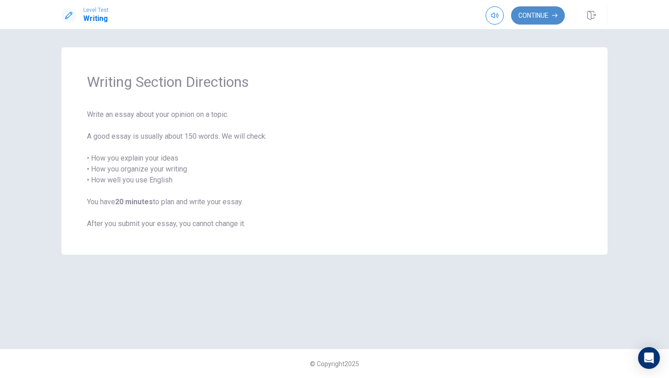
click at [533, 15] on button "Continue" at bounding box center [538, 15] width 54 height 18
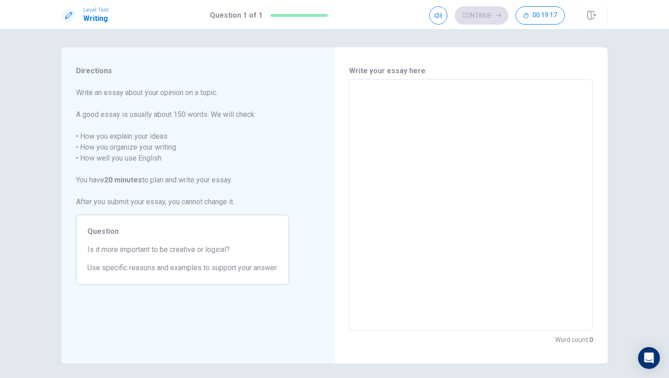
click at [356, 90] on textarea at bounding box center [470, 205] width 231 height 237
type textarea "I"
type textarea "x"
type textarea "I"
type textarea "x"
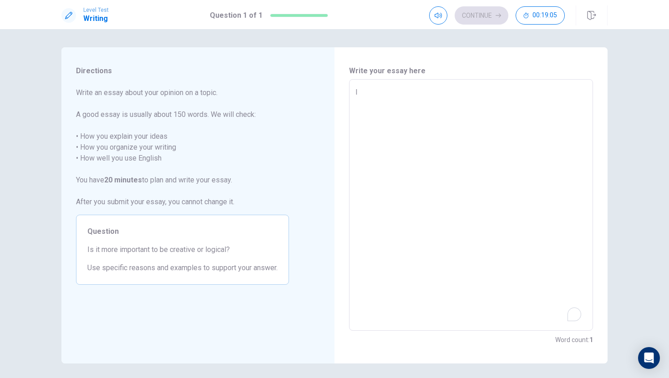
type textarea "I t"
type textarea "x"
type textarea "I th"
type textarea "x"
type textarea "I thi"
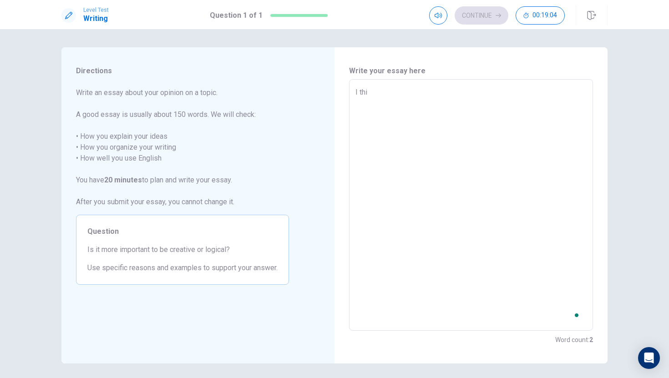
type textarea "x"
type textarea "I thin"
type textarea "x"
type textarea "I think"
type textarea "x"
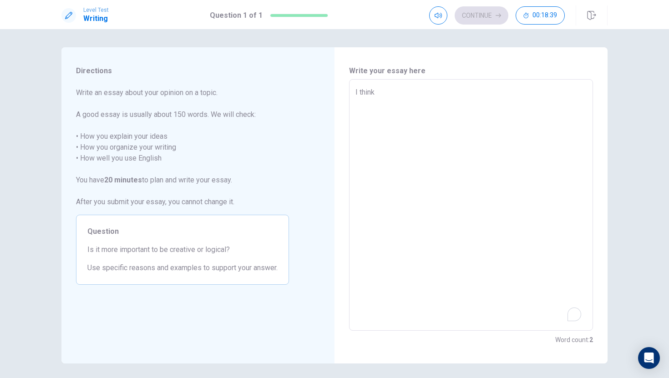
type textarea "I think"
type textarea "x"
type textarea "I think c"
type textarea "x"
type textarea "I think cr"
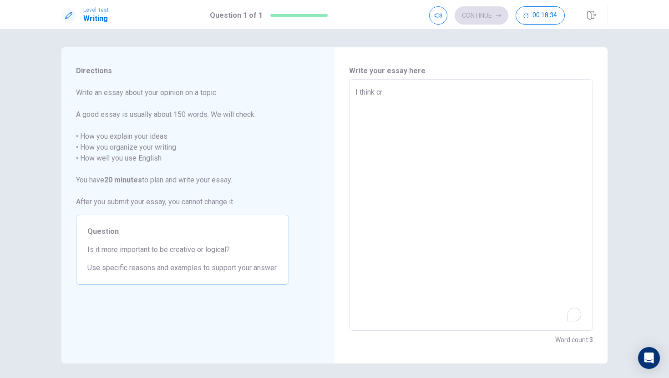
type textarea "x"
type textarea "I think cre"
type textarea "x"
type textarea "I think crea"
type textarea "x"
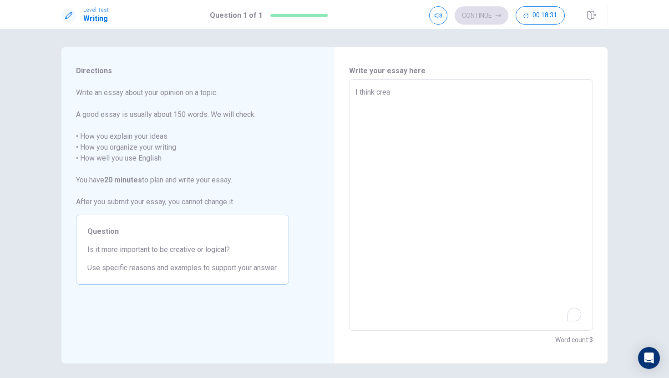
type textarea "I think creat"
type textarea "x"
type textarea "I think creati"
type textarea "x"
type textarea "I think creativ"
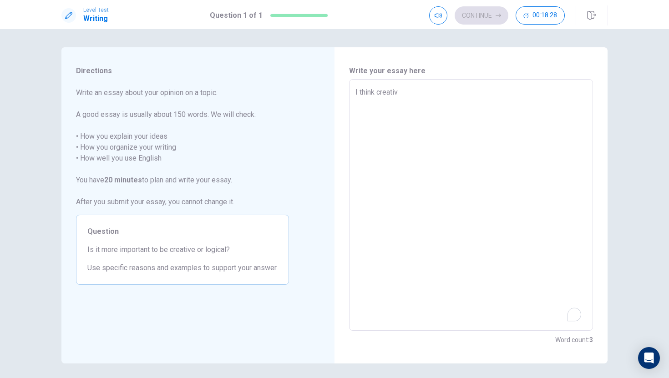
type textarea "x"
type textarea "I think creative"
type textarea "x"
type textarea "I think creative"
type textarea "x"
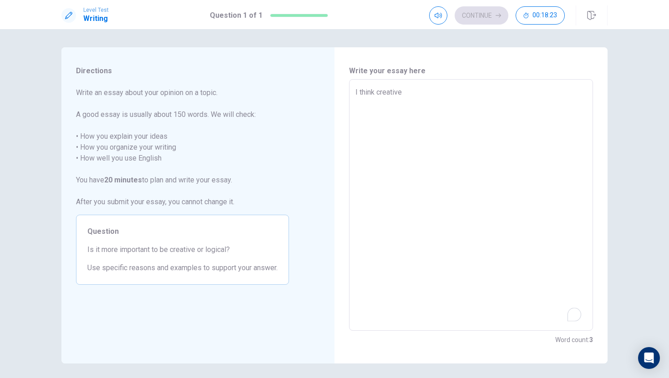
type textarea "I think creative i"
type textarea "x"
type textarea "I think creative is"
type textarea "x"
type textarea "I think creative is"
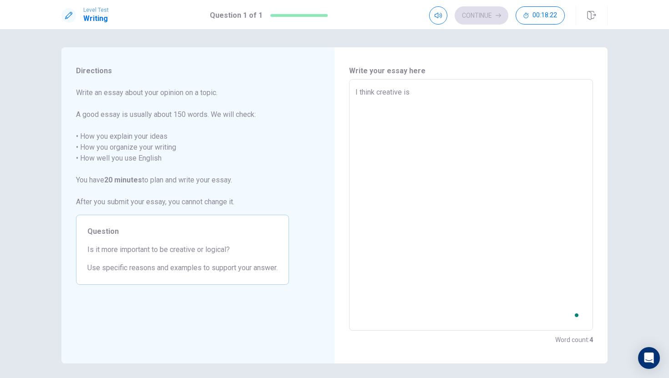
type textarea "x"
type textarea "I think creative is m"
type textarea "x"
type textarea "I think creative is mo"
type textarea "x"
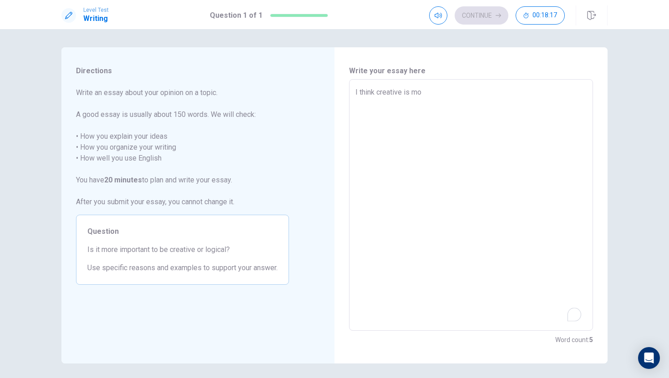
type textarea "I think creative is mor"
type textarea "x"
type textarea "I think creative is more"
type textarea "x"
type textarea "I think creative is more"
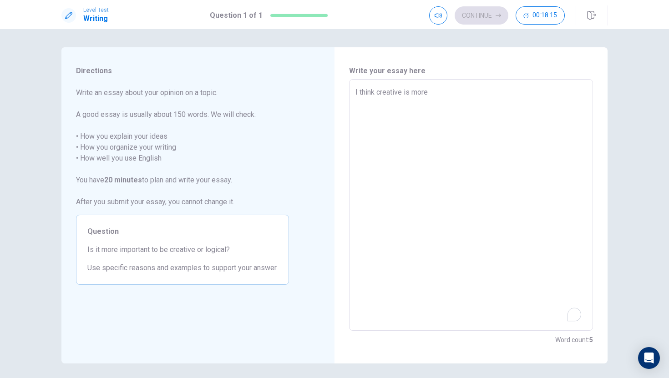
type textarea "x"
type textarea "I think creative is more i"
type textarea "x"
type textarea "I think creative is more im"
type textarea "x"
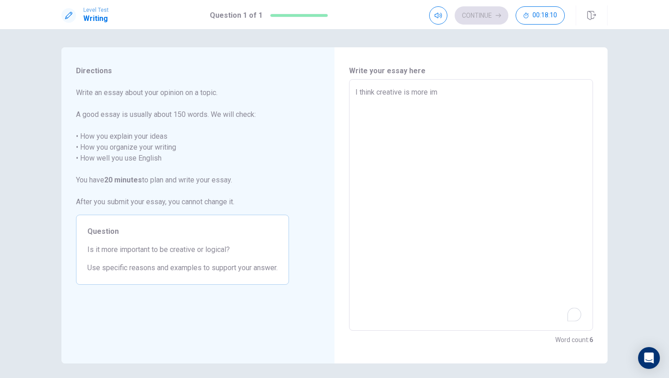
type textarea "I think creative is more imp"
type textarea "x"
type textarea "I think creative is more impr"
type textarea "x"
type textarea "I think creative is more impro"
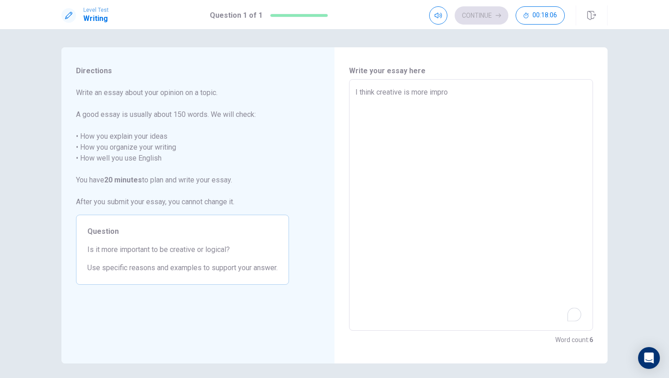
type textarea "x"
type textarea "I think creative is more improt"
type textarea "x"
type textarea "I think creative is more improte"
type textarea "x"
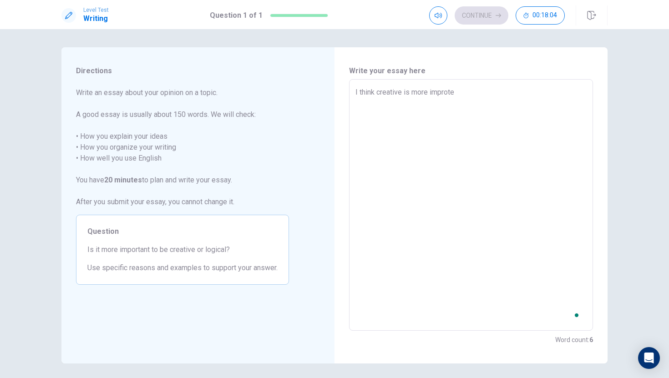
type textarea "I think creative is more improten"
type textarea "x"
type textarea "I think creative is more improtent"
click at [456, 92] on textarea "I think creative is more improtent" at bounding box center [470, 205] width 231 height 237
type textarea "x"
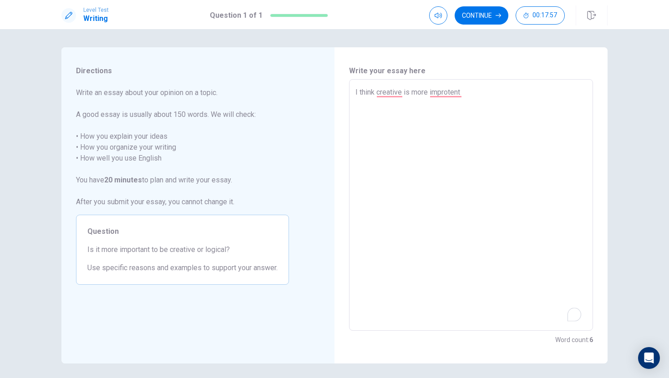
type textarea "I think creative is more improtnt"
type textarea "x"
type textarea "I think creative is more improtant"
click at [466, 93] on textarea "I think creative is more improtant" at bounding box center [470, 205] width 231 height 237
type textarea "x"
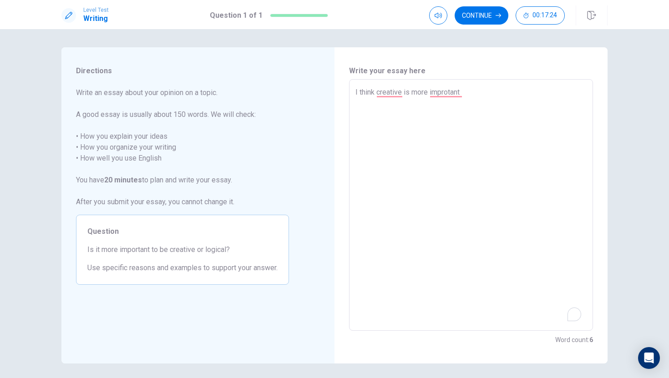
type textarea "I think creative is more improtant."
type textarea "x"
type textarea "I think creative is more improtant"
type textarea "x"
type textarea "I think creative is more improtant,"
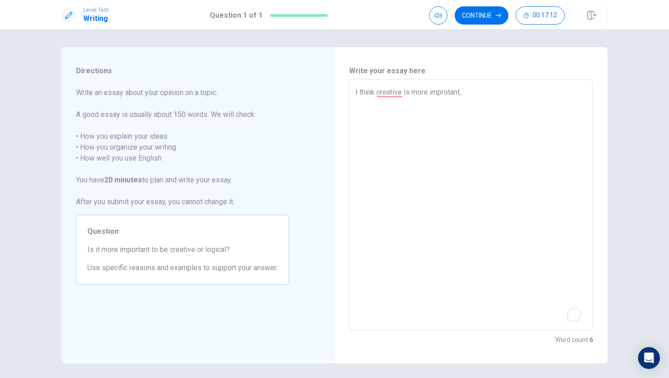
type textarea "x"
type textarea "I think creative is more improtant,b"
type textarea "x"
type textarea "I think creative is more improtant,be"
type textarea "x"
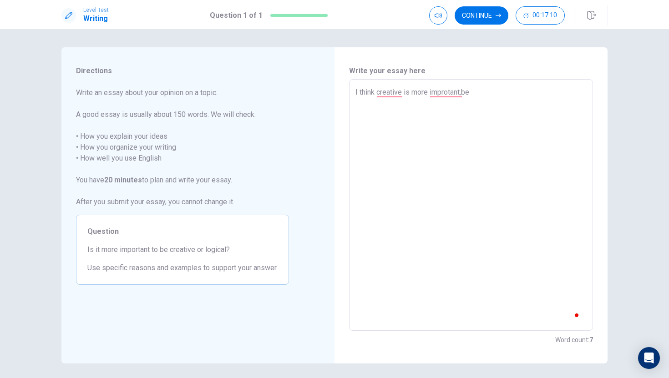
type textarea "I think creative is more improtant,bea"
type textarea "x"
type textarea "I think creative is more improtant,beac"
type textarea "x"
type textarea "I think creative is more improtant,beaca"
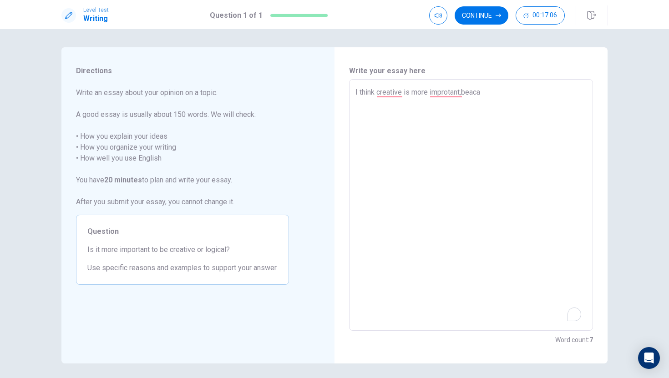
type textarea "x"
type textarea "I think creative is more improtant,beacau"
type textarea "x"
type textarea "I think creative is more improtant,beacaus"
type textarea "x"
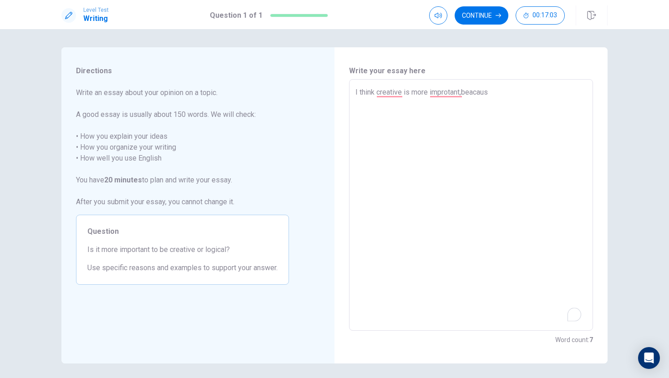
type textarea "I think creative is more improtant,beacause"
type textarea "x"
type textarea "I think creative is more improtant,beacause"
type textarea "x"
type textarea "I think creative is more improtant,beacause i"
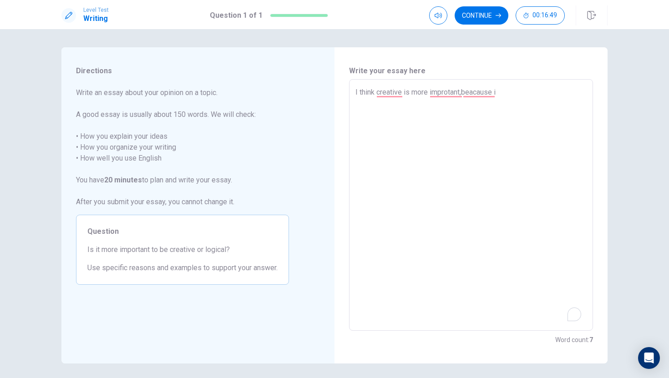
type textarea "x"
type textarea "I think creative is more improtant,beacause if"
type textarea "x"
type textarea "I think creative is more improtant,beacause if"
type textarea "x"
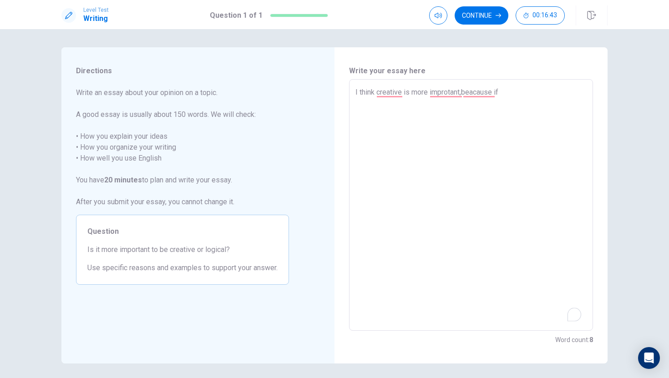
type textarea "I think creative is more improtant,beacause if w"
type textarea "x"
type textarea "I think creative is more improtant,beacause if we"
type textarea "x"
type textarea "I think creative is more improtant,beacause if we"
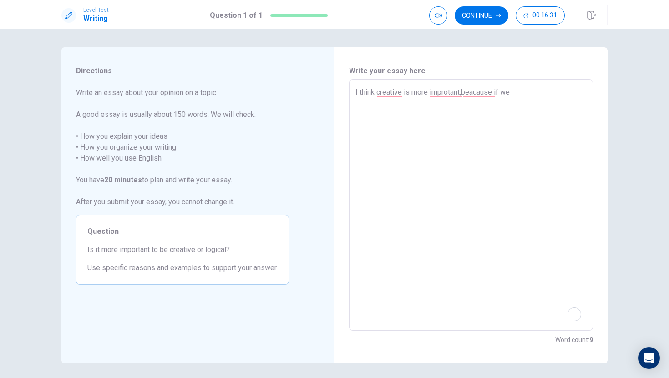
type textarea "x"
type textarea "I think creative is more improtant,beacause if we h"
type textarea "x"
type textarea "I think creative is more improtant,beacause if we ha"
type textarea "x"
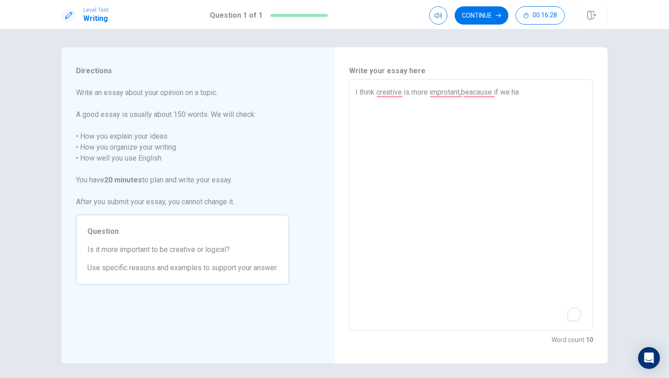
type textarea "I think creative is more improtant,beacause if we hav"
type textarea "x"
type textarea "I think creative is more improtant,beacause if we have"
type textarea "x"
type textarea "I think creative is more improtant,beacause if we have"
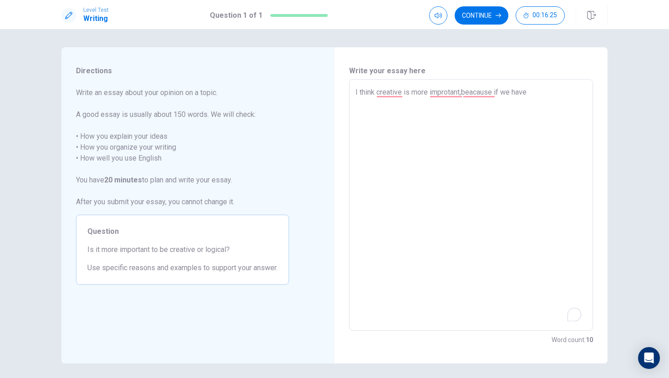
type textarea "x"
type textarea "I think creative is more improtant,beacause if we have t"
type textarea "x"
type textarea "I think creative is more improtant,beacause if we have th"
type textarea "x"
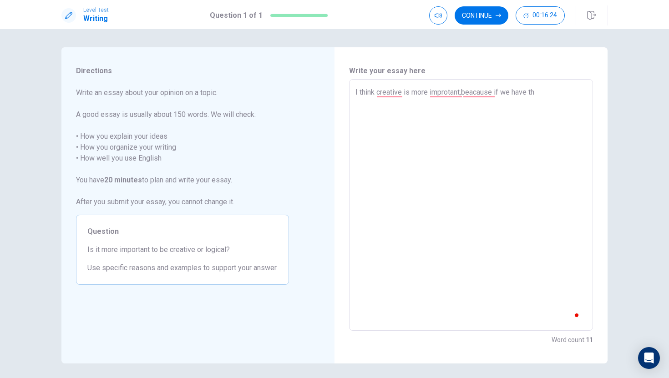
type textarea "I think creative is more improtant,beacause if we have the"
type textarea "x"
type textarea "I think creative is more improtant,beacause if we have the"
type textarea "x"
type textarea "I think creative is more improtant,beacause if we have the c"
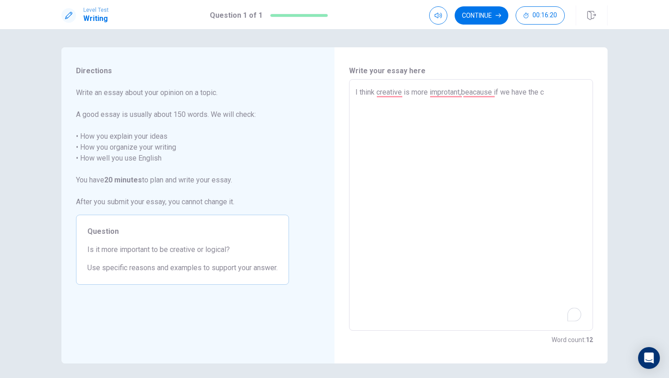
type textarea "x"
type textarea "I think creative is more improtant,beacause if we have the cr"
type textarea "x"
type textarea "I think creative is more improtant,beacause if we have the cre"
type textarea "x"
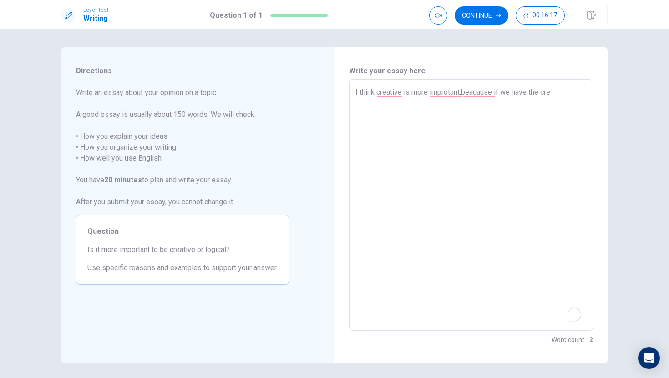
type textarea "I think creative is more improtant,beacause if we have the crea"
type textarea "x"
type textarea "I think creative is more improtant,beacause if we have the creat"
type textarea "x"
type textarea "I think creative is more improtant,beacause if we have the creati"
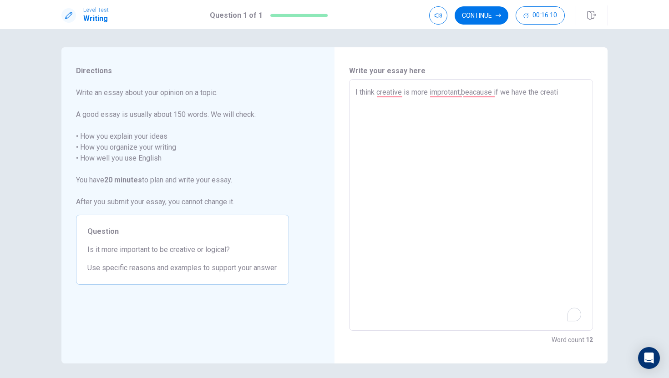
type textarea "x"
type textarea "I think creative is more improtant,beacause if we have the creativ"
type textarea "x"
type textarea "I think creative is more improtant,beacause if we have the creative"
type textarea "x"
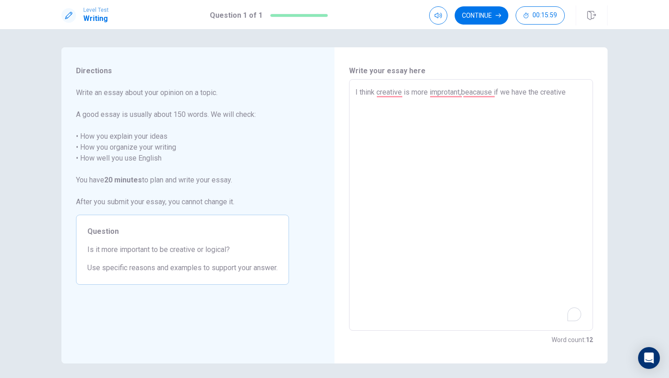
type textarea "I think creative is more improtant,beacause if we have the creative"
type textarea "x"
type textarea "I think creative is more improtant,beacause if we have the creative w"
type textarea "x"
type textarea "I think creative is more improtant,beacause if we have the creative ww"
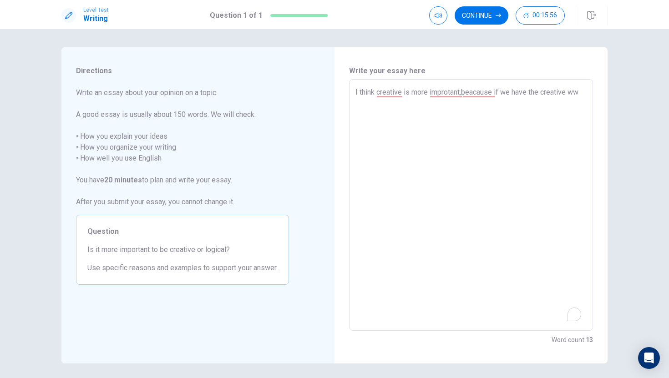
type textarea "x"
type textarea "I think creative is more improtant,beacause if we have the creative w"
type textarea "x"
type textarea "I think creative is more improtant,beacause if we have the creative we"
type textarea "x"
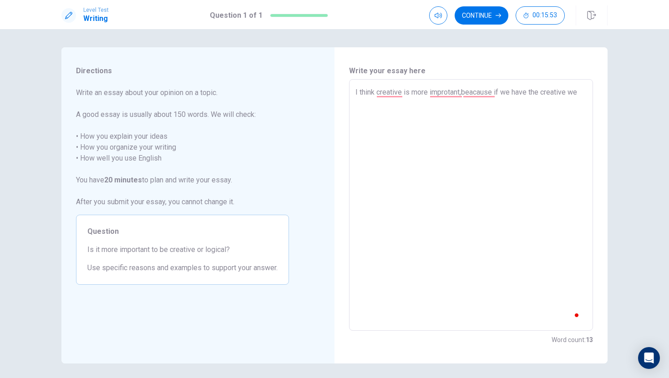
type textarea "I think creative is more improtant,beacause if we have the creative we"
type textarea "x"
type textarea "I think creative is more improtant,beacause if we have the creative we c"
type textarea "x"
type textarea "I think creative is more improtant,beacause if we have the creative we ca"
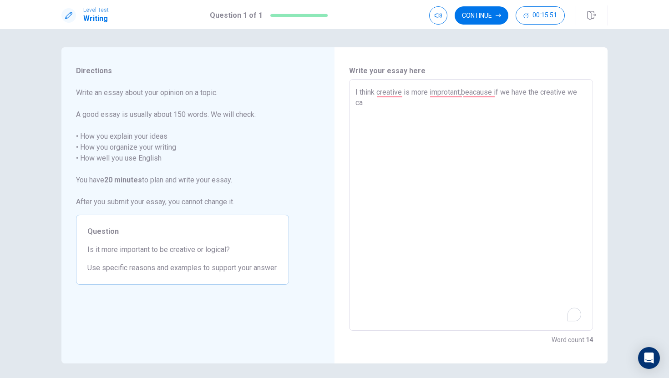
type textarea "x"
type textarea "I think creative is more improtant,beacause if we have the creative we can"
type textarea "x"
type textarea "I think creative is more improtant,beacause if we have the creative we can"
type textarea "x"
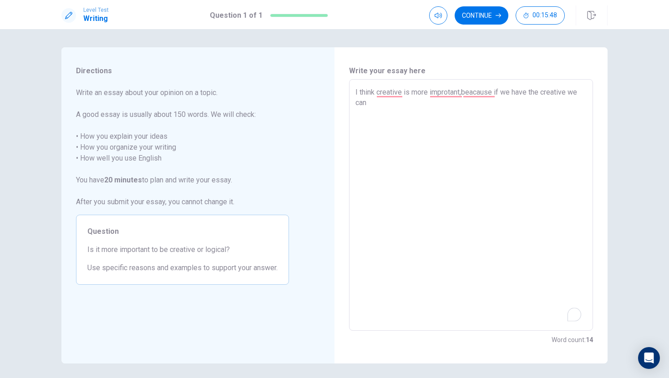
type textarea "I think creative is more improtant,beacause if we have the creative we can h"
type textarea "x"
type textarea "I think creative is more improtant,beacause if we have the creative we can ha"
type textarea "x"
type textarea "I think creative is more improtant,beacause if we have the creative we can hav"
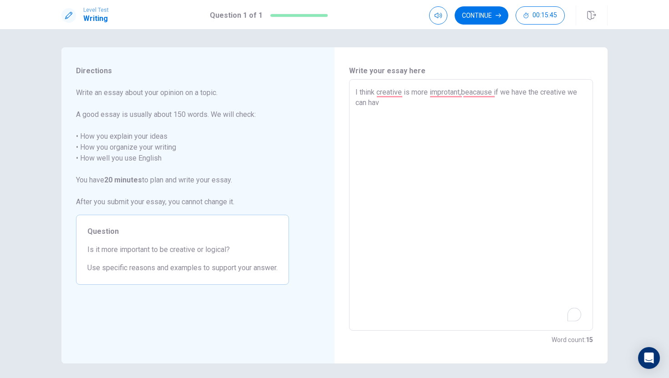
type textarea "x"
type textarea "I think creative is more improtant,beacause if we have the creative we can have"
type textarea "x"
type textarea "I think creative is more improtant,beacause if we have the creative we can have"
type textarea "x"
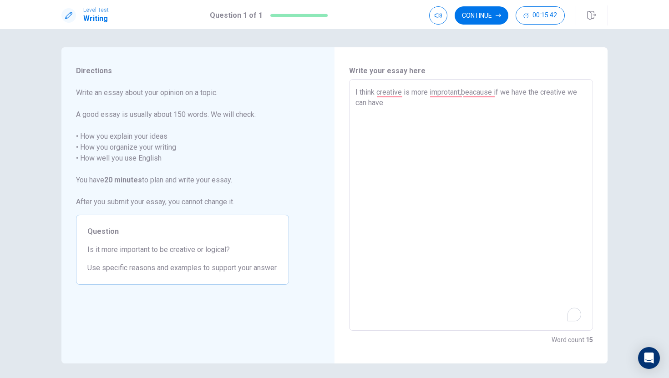
type textarea "I think creative is more improtant,beacause if we have the creative we can have…"
type textarea "x"
type textarea "I think creative is more improtant,beacause if we have the creative we can have…"
type textarea "x"
type textarea "I think creative is more improtant,beacause if we have the creative we can have…"
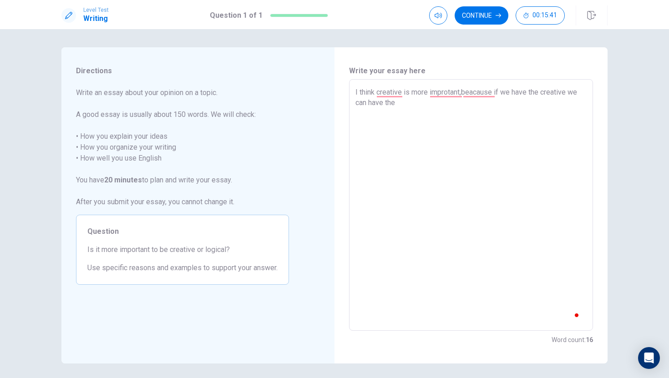
type textarea "x"
type textarea "I think creative is more improtant,beacause if we have the creative we can have…"
type textarea "x"
type textarea "I think creative is more improtant,beacause if we have the creative we can have…"
type textarea "x"
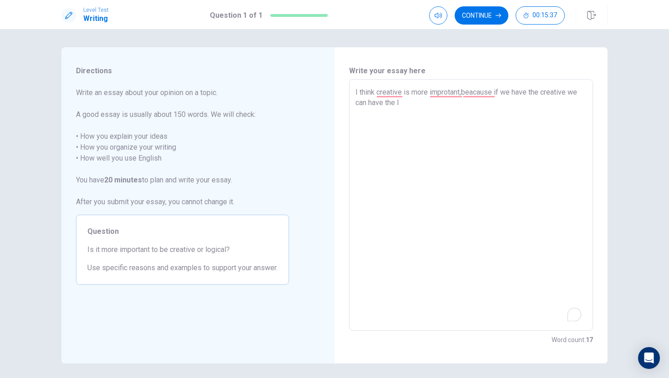
type textarea "I think creative is more improtant,beacause if we have the creative we can have…"
type textarea "x"
type textarea "I think creative is more improtant,beacause if we have the creative we can have…"
type textarea "x"
type textarea "I think creative is more improtant,beacause if we have the creative we can have…"
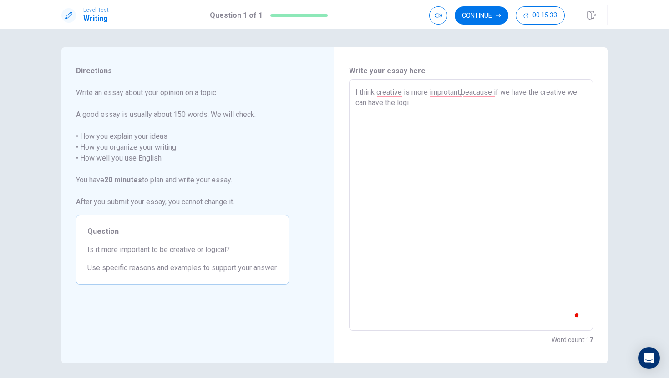
type textarea "x"
type textarea "I think creative is more improtant,beacause if we have the creative we can have…"
type textarea "x"
type textarea "I think creative is more improtant,beacause if we have the creative we can have…"
type textarea "x"
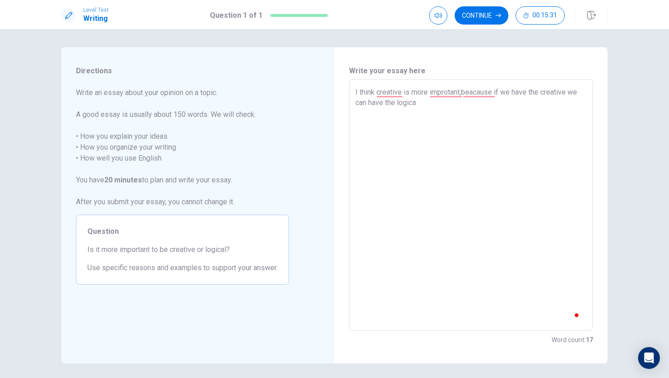
type textarea "I think creative is more improtant,beacause if we have the creative we can have…"
type textarea "x"
type textarea "I think creative is more improtant,beacause if we have the creative we can have…"
type textarea "x"
type textarea "I think creative is more improtant,beacause if we have the creative we can have…"
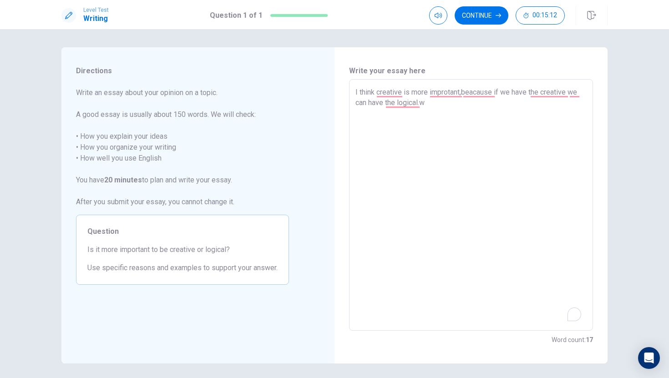
type textarea "x"
type textarea "I think creative is more improtant,beacause if we have the creative we can have…"
type textarea "x"
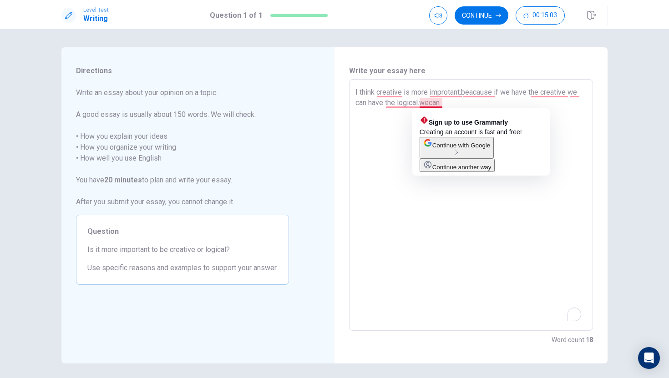
click at [431, 103] on textarea "I think creative is more improtant,beacause if we have the creative we can have…" at bounding box center [470, 205] width 231 height 237
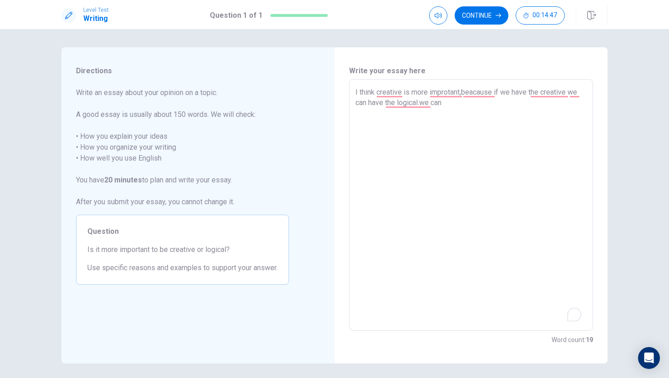
click at [446, 103] on textarea "I think creative is more improtant,beacause if we have the creative we can have…" at bounding box center [470, 205] width 231 height 237
click at [468, 102] on textarea "I think creative is more improtant,beacause if we have the creative we can have…" at bounding box center [470, 205] width 231 height 237
click at [487, 101] on textarea "I think creative is more improtant,beacause if we have the creative we can have…" at bounding box center [470, 205] width 231 height 237
click at [376, 124] on textarea "I think creative is more improtant,beacause if we have the creative we can have…" at bounding box center [470, 205] width 231 height 237
click at [400, 127] on textarea "I think creative is more improtant,beacause if we have the creative we can have…" at bounding box center [470, 205] width 231 height 237
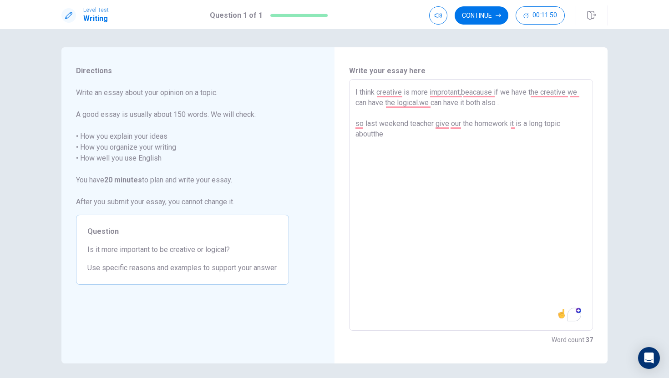
click at [374, 133] on textarea "I think creative is more improtant,beacause if we have the creative we can have…" at bounding box center [470, 205] width 231 height 237
click at [367, 136] on textarea "I think creative is more improtant,beacause if we have the creative we can have…" at bounding box center [470, 205] width 231 height 237
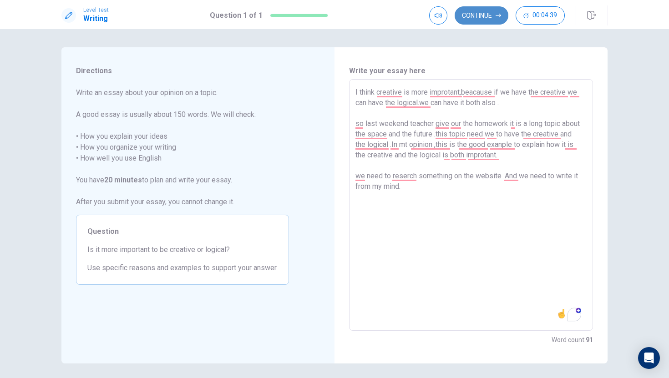
click at [486, 10] on button "Continue" at bounding box center [482, 15] width 54 height 18
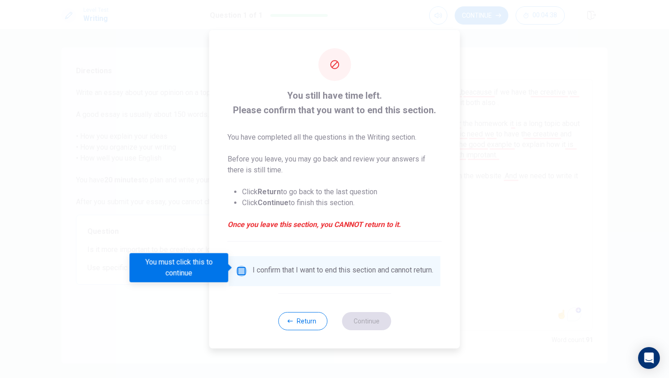
click at [244, 271] on input "You must click this to continue" at bounding box center [241, 271] width 11 height 11
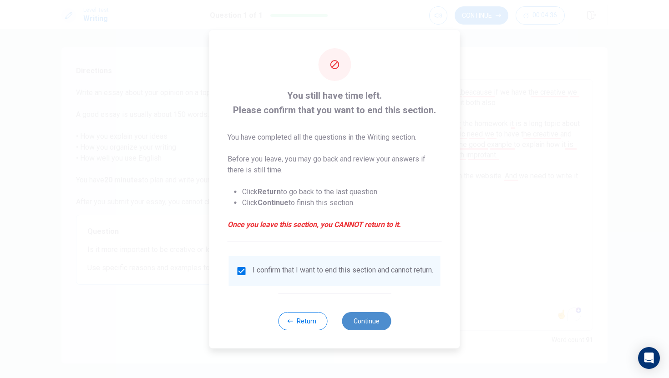
click at [369, 319] on button "Continue" at bounding box center [366, 321] width 49 height 18
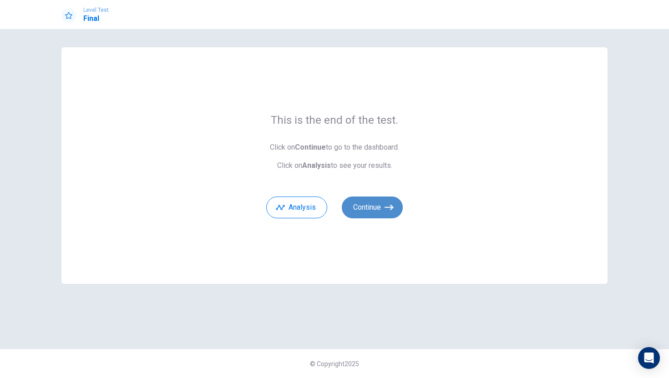
click at [386, 205] on icon "button" at bounding box center [389, 207] width 9 height 9
